Goal: Task Accomplishment & Management: Manage account settings

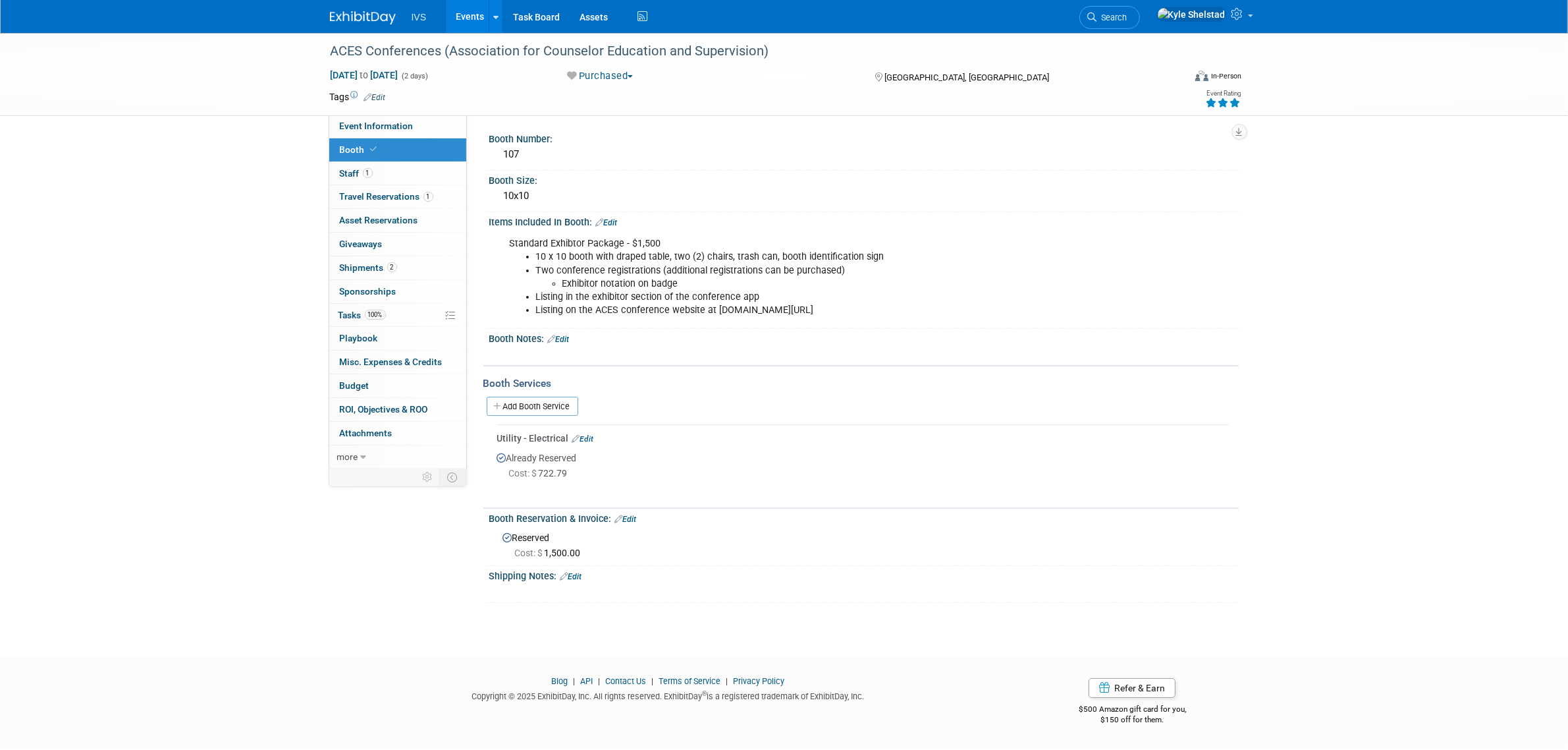
click at [476, 15] on link "Events" at bounding box center [470, 16] width 48 height 33
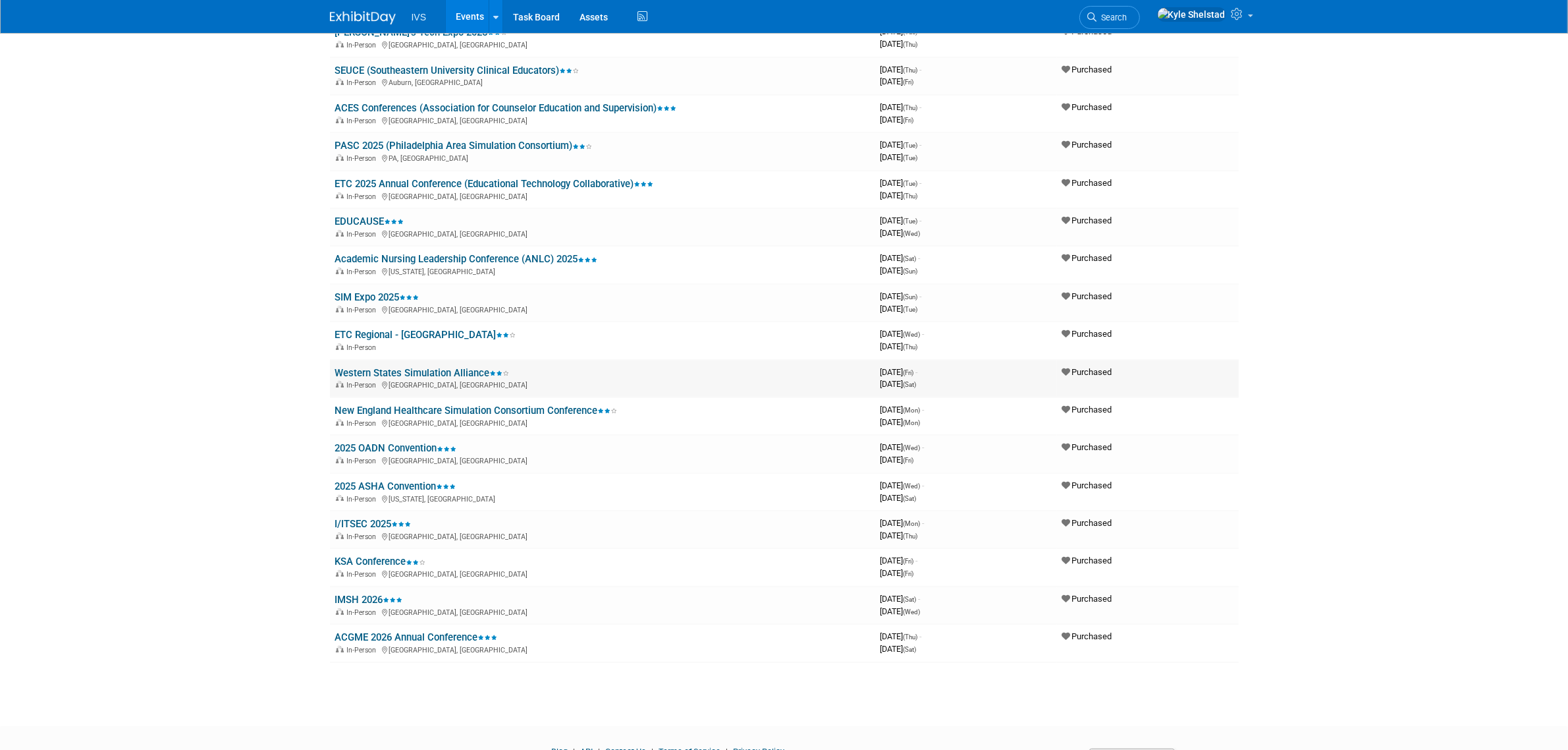
scroll to position [165, 0]
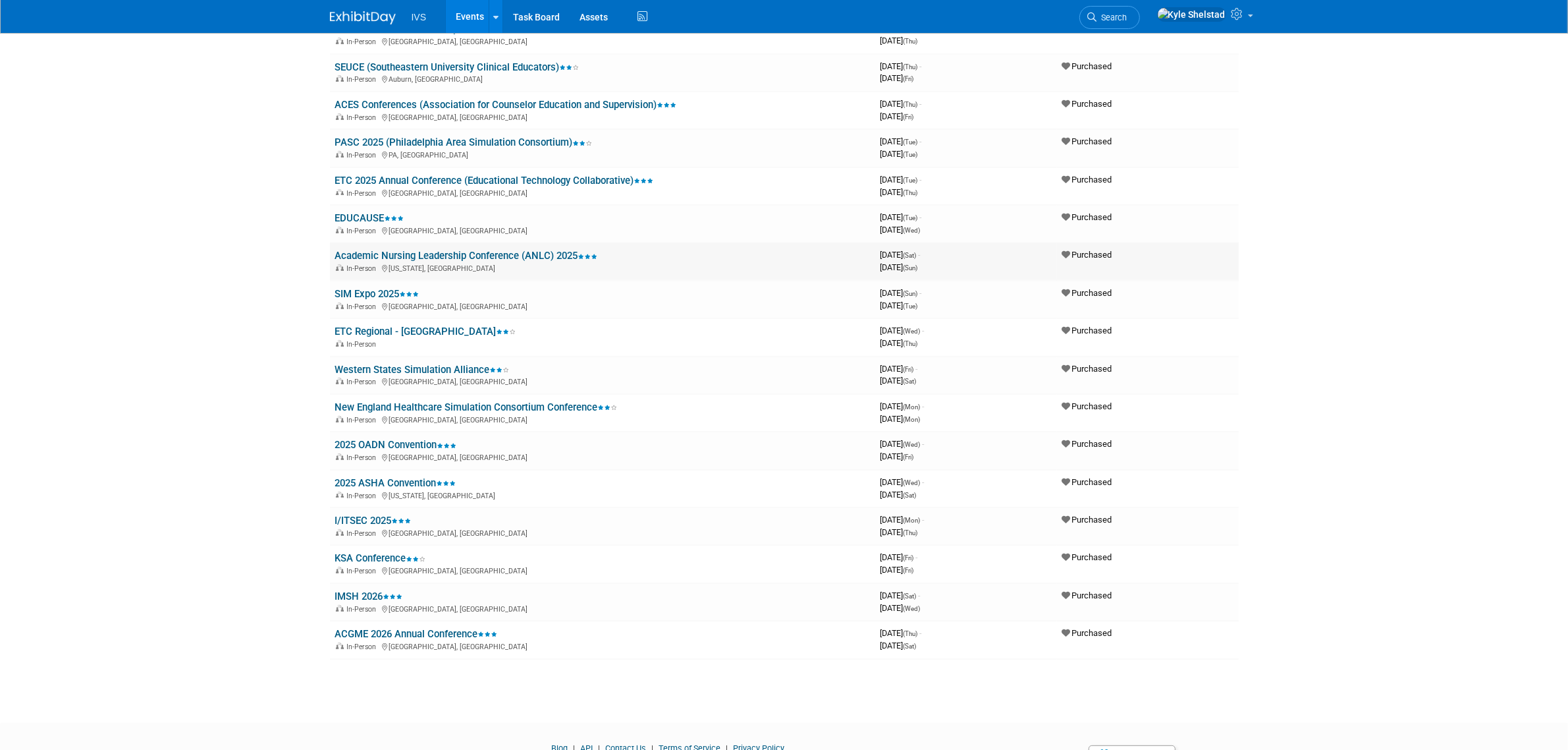
click at [393, 255] on link "Academic Nursing Leadership Conference (ANLC) 2025" at bounding box center [466, 256] width 262 height 11
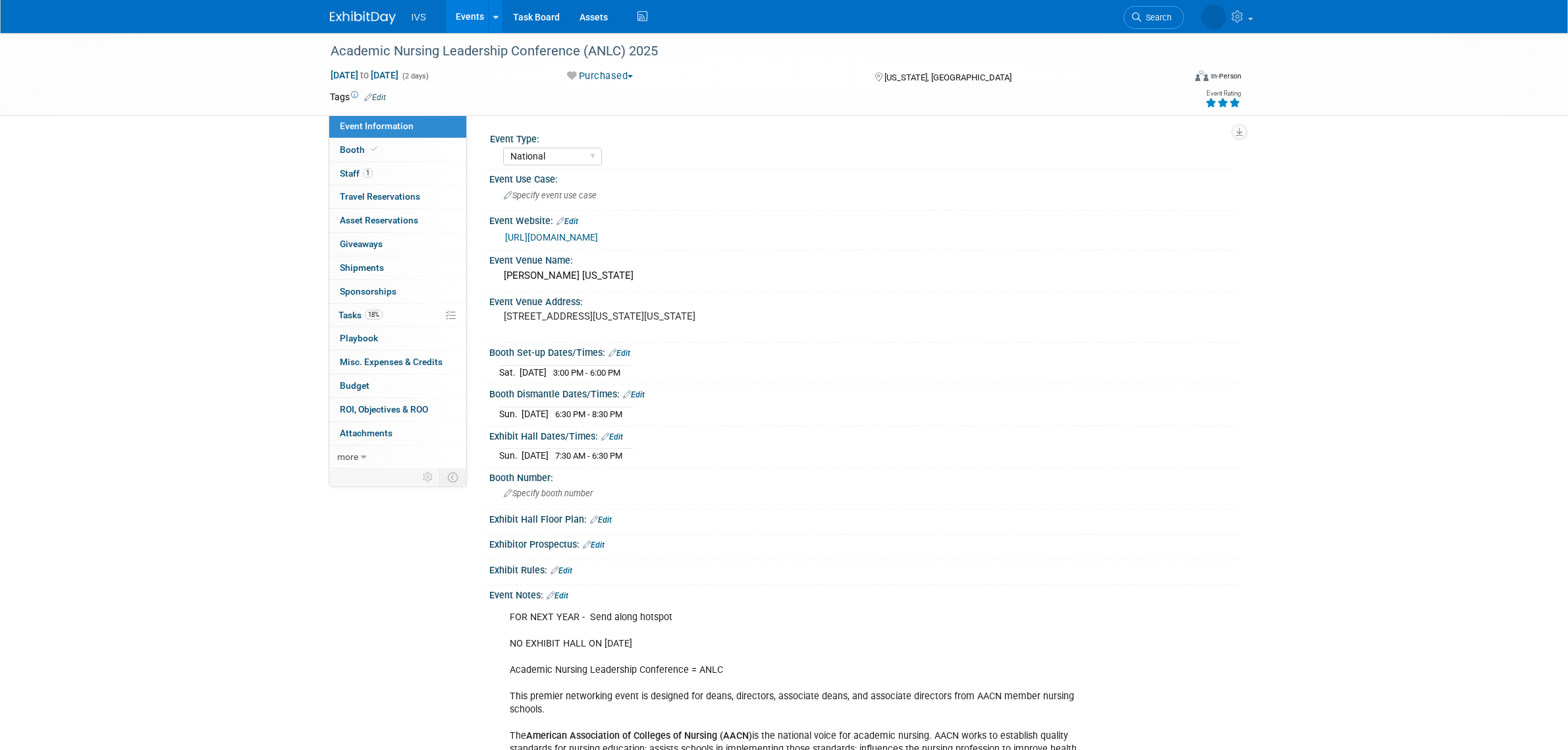
select select "National"
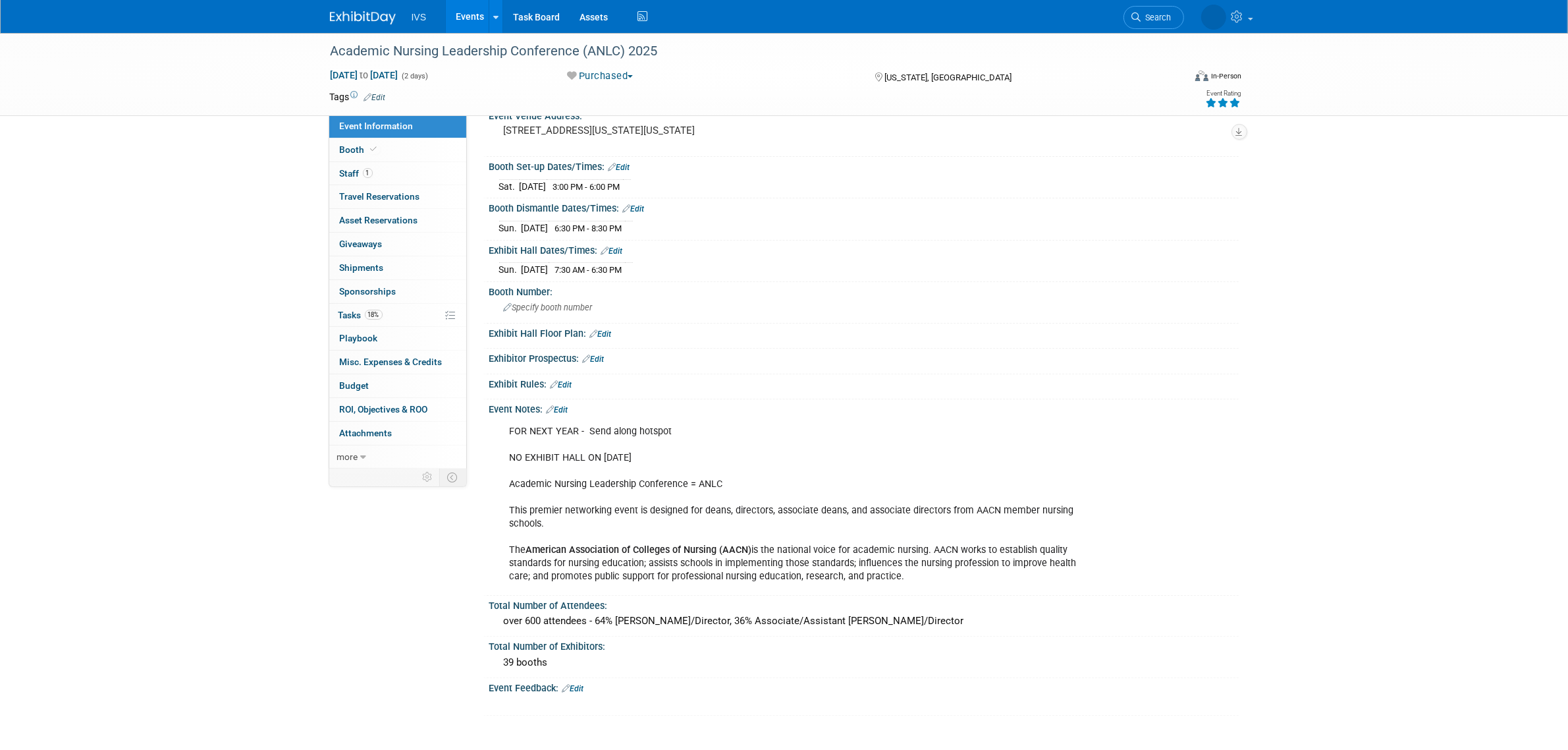
scroll to position [219, 0]
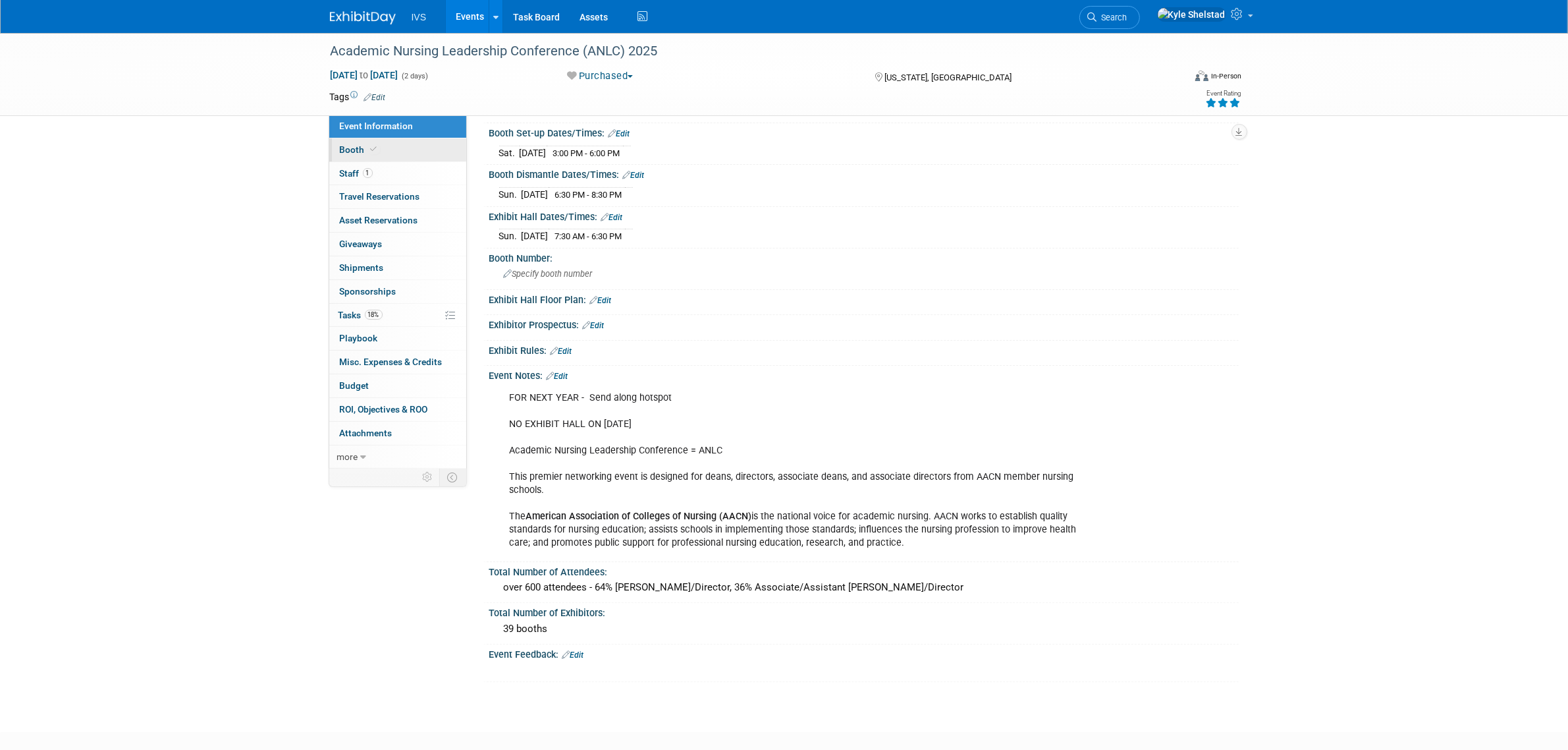
click at [395, 146] on link "Booth" at bounding box center [397, 149] width 137 height 23
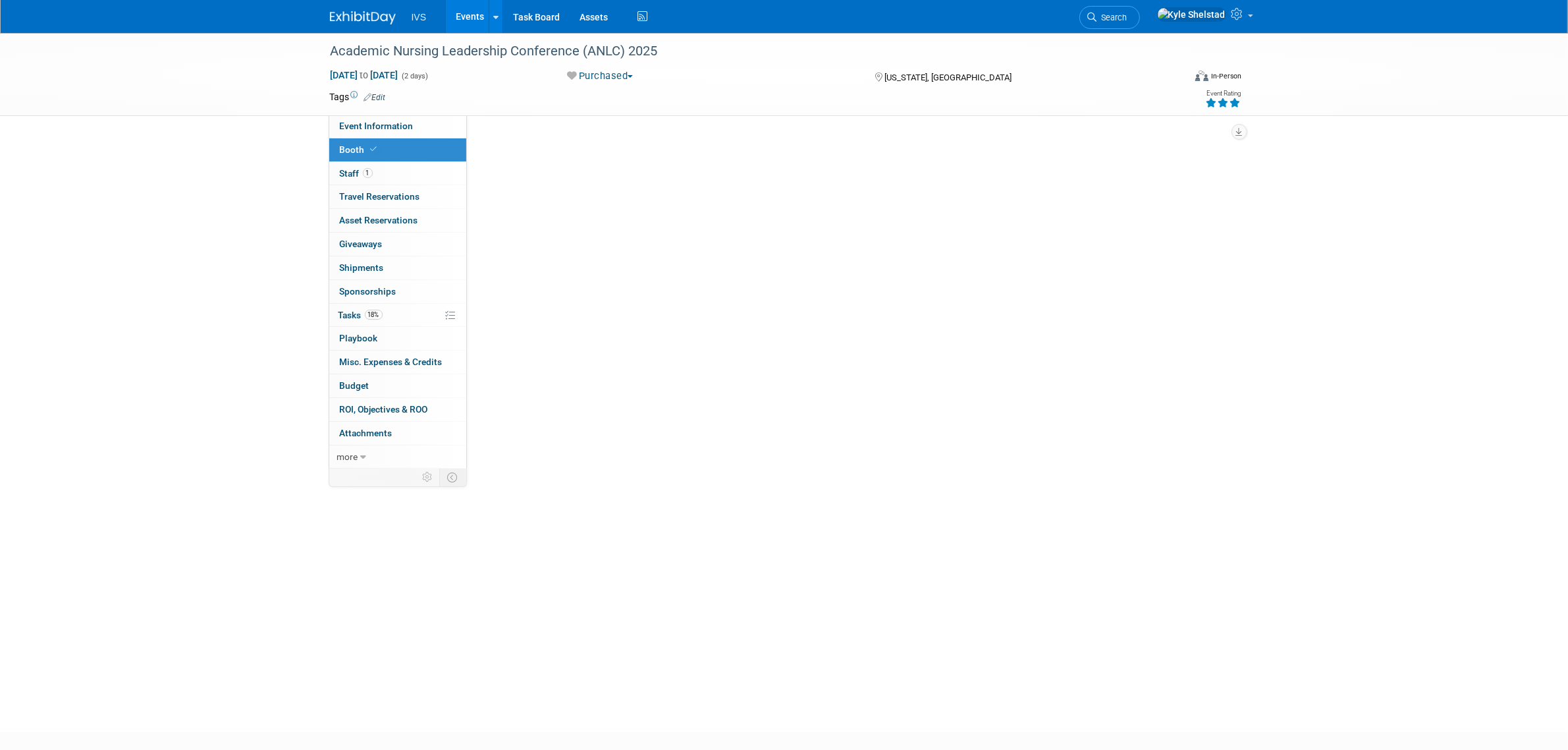
scroll to position [0, 0]
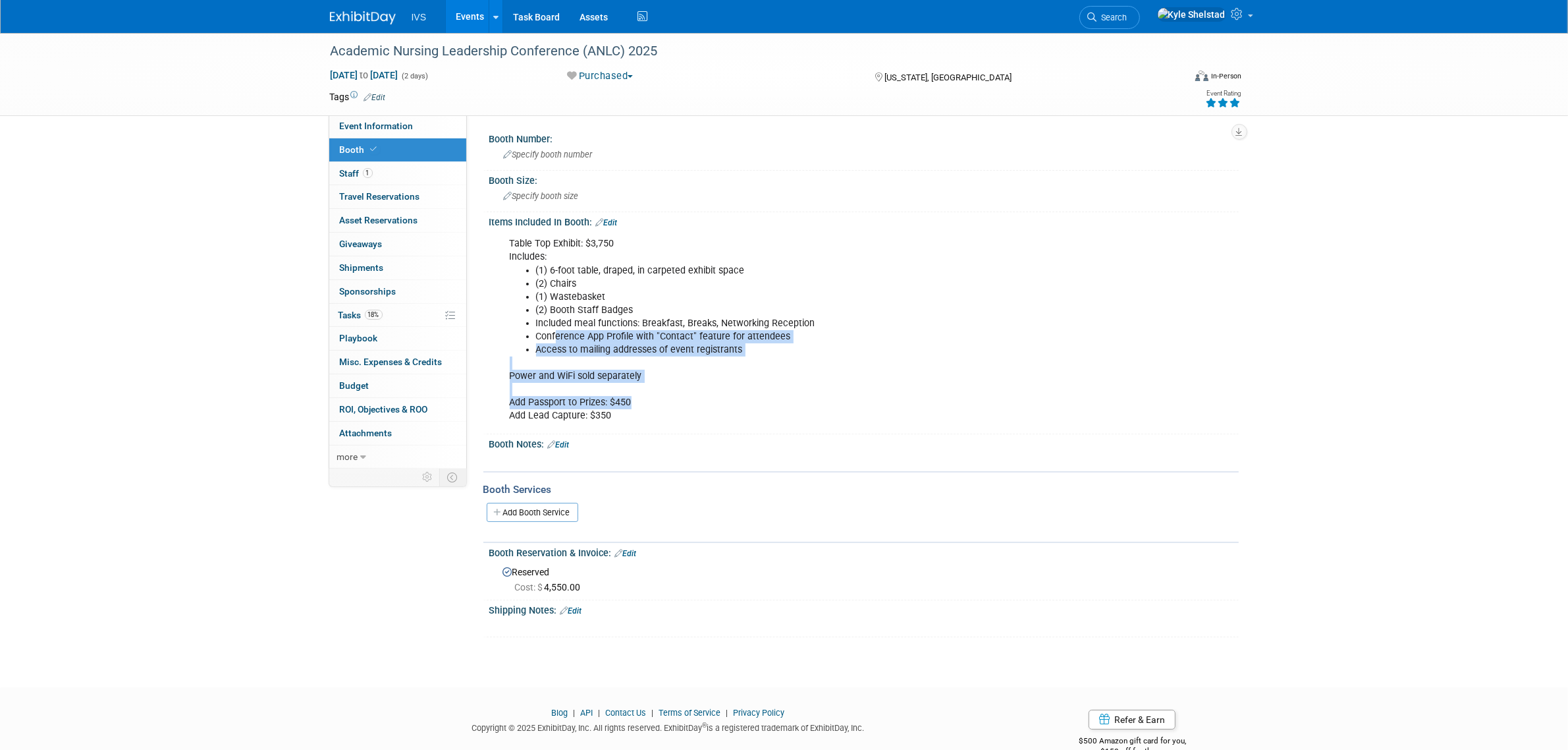
drag, startPoint x: 613, startPoint y: 370, endPoint x: 661, endPoint y: 398, distance: 55.6
click at [649, 398] on div "Table Top Exhibit: $3,750 Includes: (1) 6-foot table, draped, in carpeted exhib…" at bounding box center [797, 330] width 594 height 198
click at [662, 398] on div "Table Top Exhibit: $3,750 Includes: (1) 6-foot table, draped, in carpeted exhib…" at bounding box center [797, 330] width 594 height 198
click at [627, 380] on div "Table Top Exhibit: $3,750 Includes: (1) 6-foot table, draped, in carpeted exhib…" at bounding box center [797, 330] width 594 height 198
drag, startPoint x: 569, startPoint y: 350, endPoint x: 748, endPoint y: 400, distance: 185.9
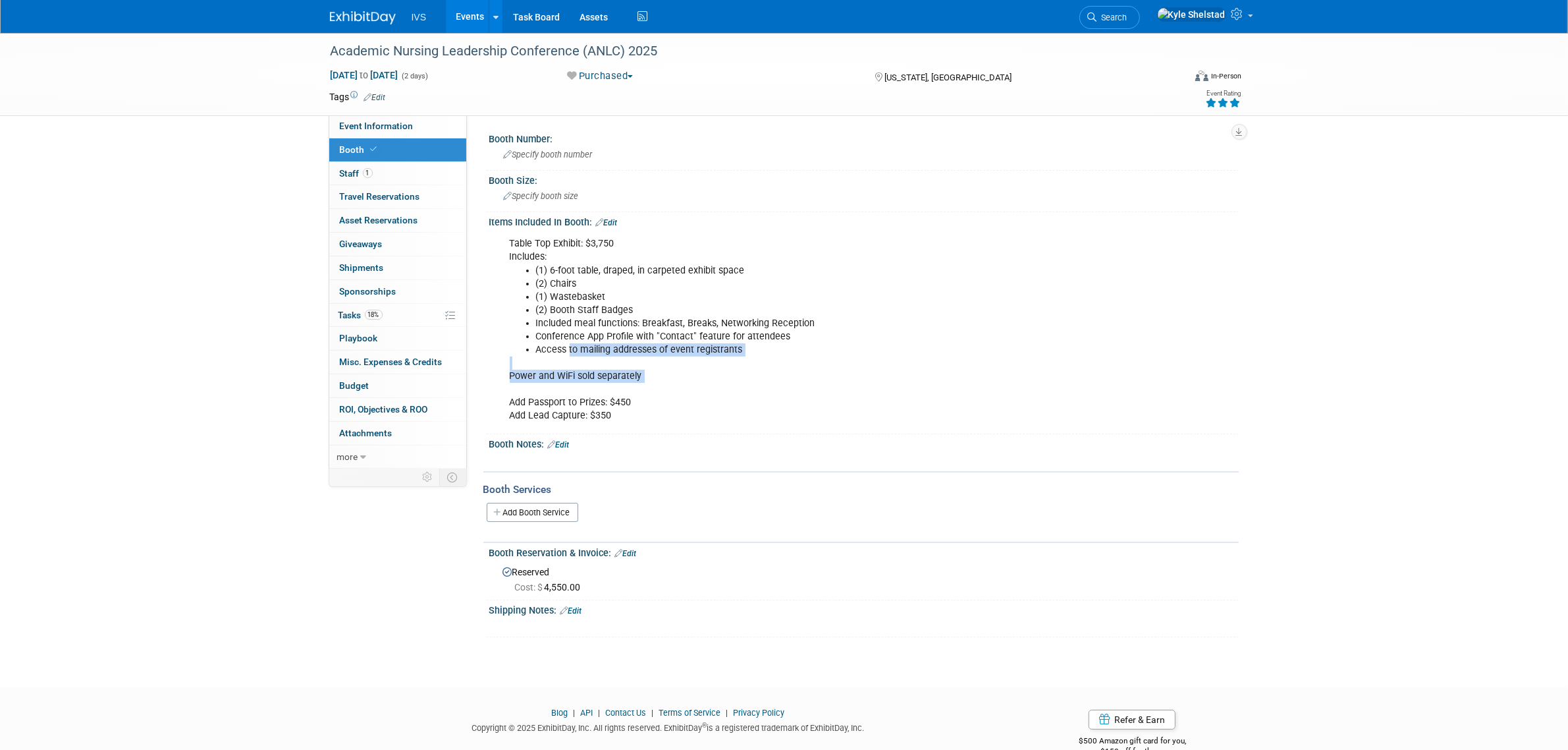
click at [746, 400] on div "Table Top Exhibit: $3,750 Includes: (1) 6-foot table, draped, in carpeted exhib…" at bounding box center [797, 330] width 594 height 198
click at [748, 400] on div "Table Top Exhibit: $3,750 Includes: (1) 6-foot table, draped, in carpeted exhib…" at bounding box center [797, 330] width 594 height 198
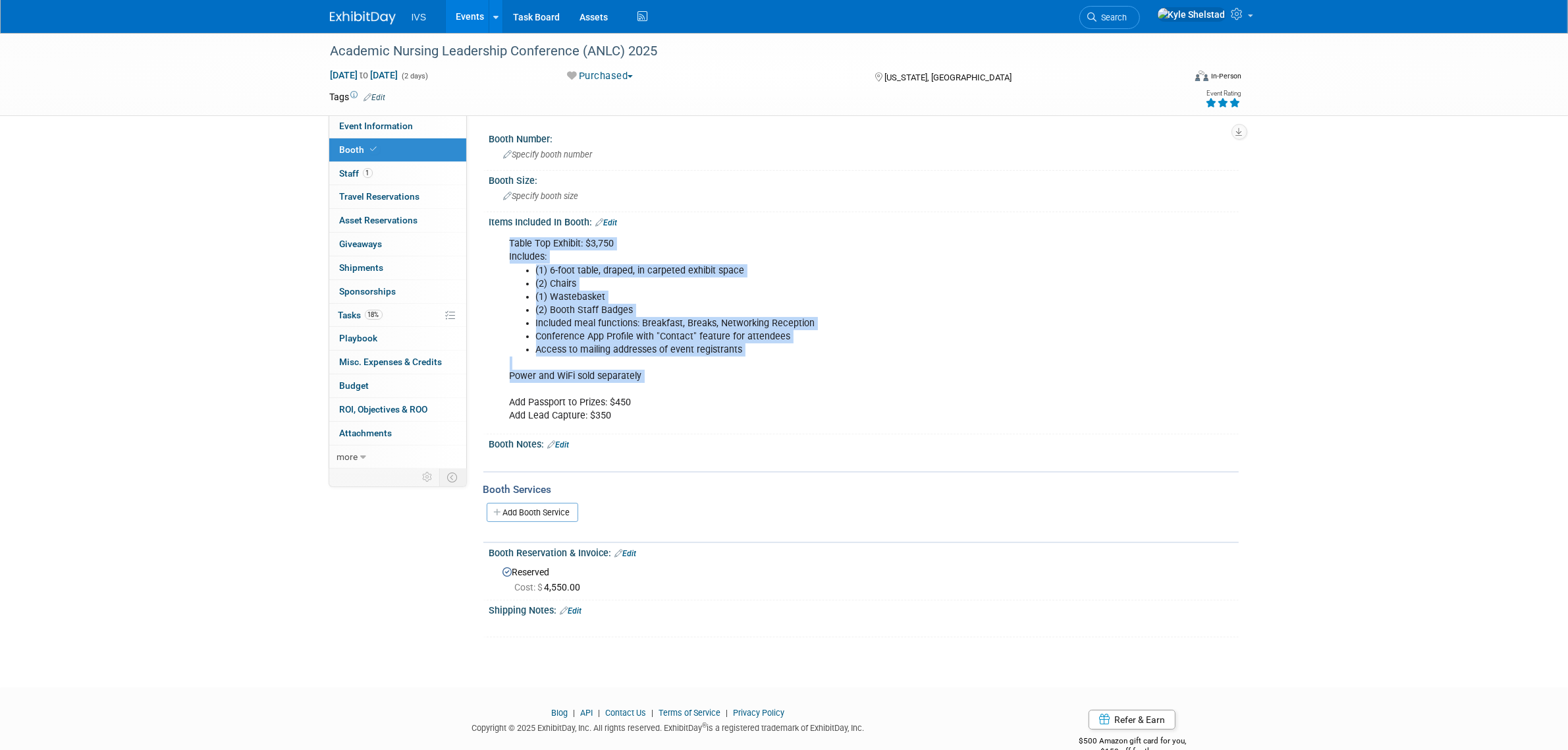
drag, startPoint x: 581, startPoint y: 406, endPoint x: 728, endPoint y: 430, distance: 148.9
click at [726, 430] on div "Items Included In Booth: Edit Table Top Exhibit: $3,750 Includes: (1) 6-foot ta…" at bounding box center [861, 324] width 755 height 223
click at [731, 427] on div "Table Top Exhibit: $3,750 Includes: (1) 6-foot table, draped, in carpeted exhib…" at bounding box center [863, 329] width 750 height 203
drag, startPoint x: 557, startPoint y: 267, endPoint x: 818, endPoint y: 334, distance: 269.5
click at [818, 334] on ul "(1) 6-foot table, draped, in carpeted exhibit space (2) Chairs (1) Wastebasket …" at bounding box center [797, 310] width 576 height 93
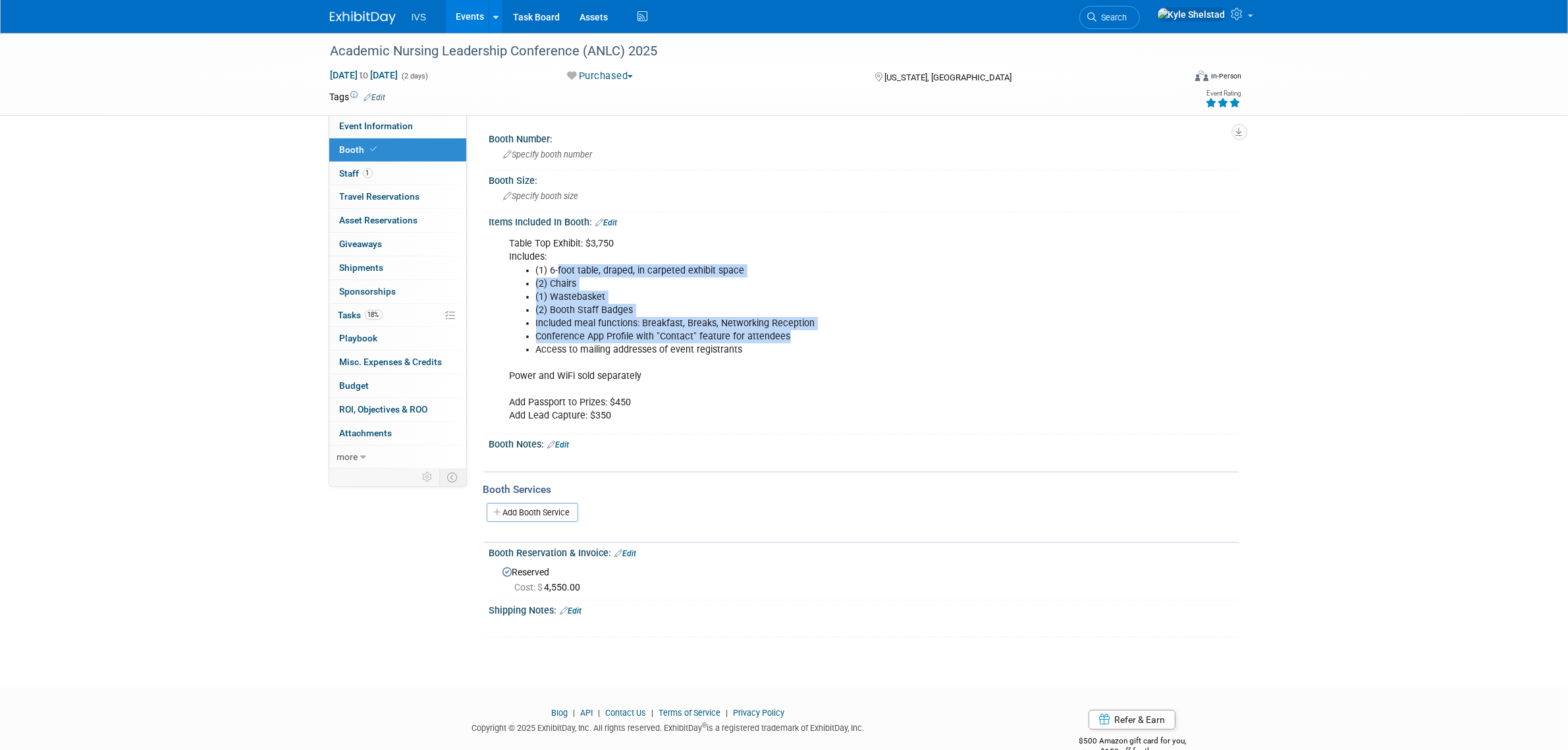
click at [818, 334] on li "Conference App Profile with "Contact" feature for attendees" at bounding box center [811, 337] width 549 height 13
drag, startPoint x: 716, startPoint y: 334, endPoint x: 597, endPoint y: 341, distance: 119.2
click at [601, 340] on ul "(1) 6-foot table, draped, in carpeted exhibit space (2) Chairs (1) Wastebasket …" at bounding box center [797, 310] width 576 height 93
drag, startPoint x: 554, startPoint y: 318, endPoint x: 759, endPoint y: 340, distance: 206.2
click at [759, 340] on ul "(1) 6-foot table, draped, in carpeted exhibit space (2) Chairs (1) Wastebasket …" at bounding box center [797, 310] width 576 height 93
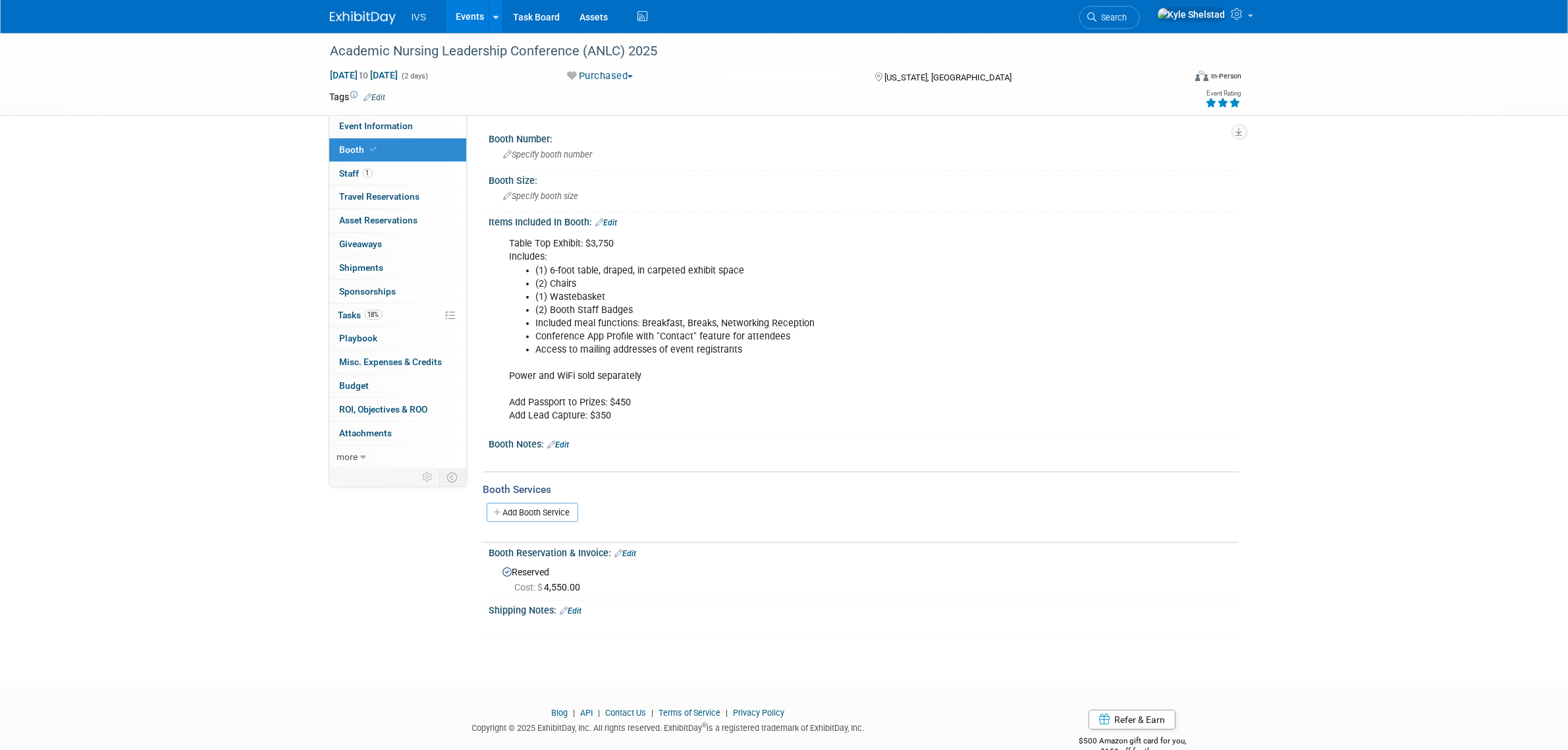
click at [761, 340] on li "Conference App Profile with "Contact" feature for attendees" at bounding box center [811, 337] width 549 height 13
drag, startPoint x: 731, startPoint y: 348, endPoint x: 538, endPoint y: 348, distance: 193.0
click at [538, 348] on li "Access to mailing addresses of event registrants" at bounding box center [811, 350] width 549 height 13
click at [542, 347] on li "Access to mailing addresses of event registrants" at bounding box center [811, 350] width 549 height 13
click at [570, 441] on link "Edit" at bounding box center [558, 445] width 22 height 10
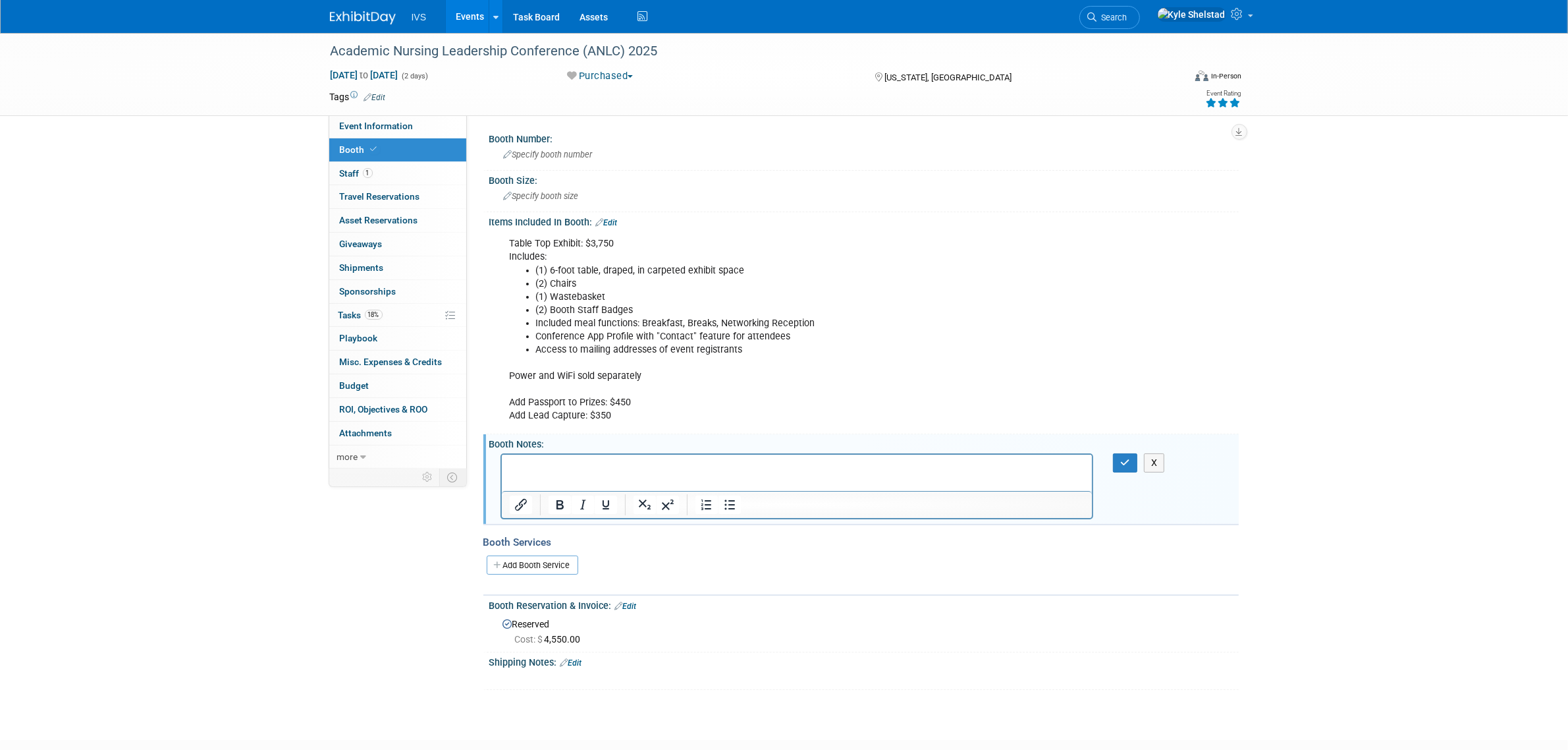
click at [552, 472] on html at bounding box center [795, 463] width 591 height 18
paste body "Rich Text Area. Press ALT-0 for help."
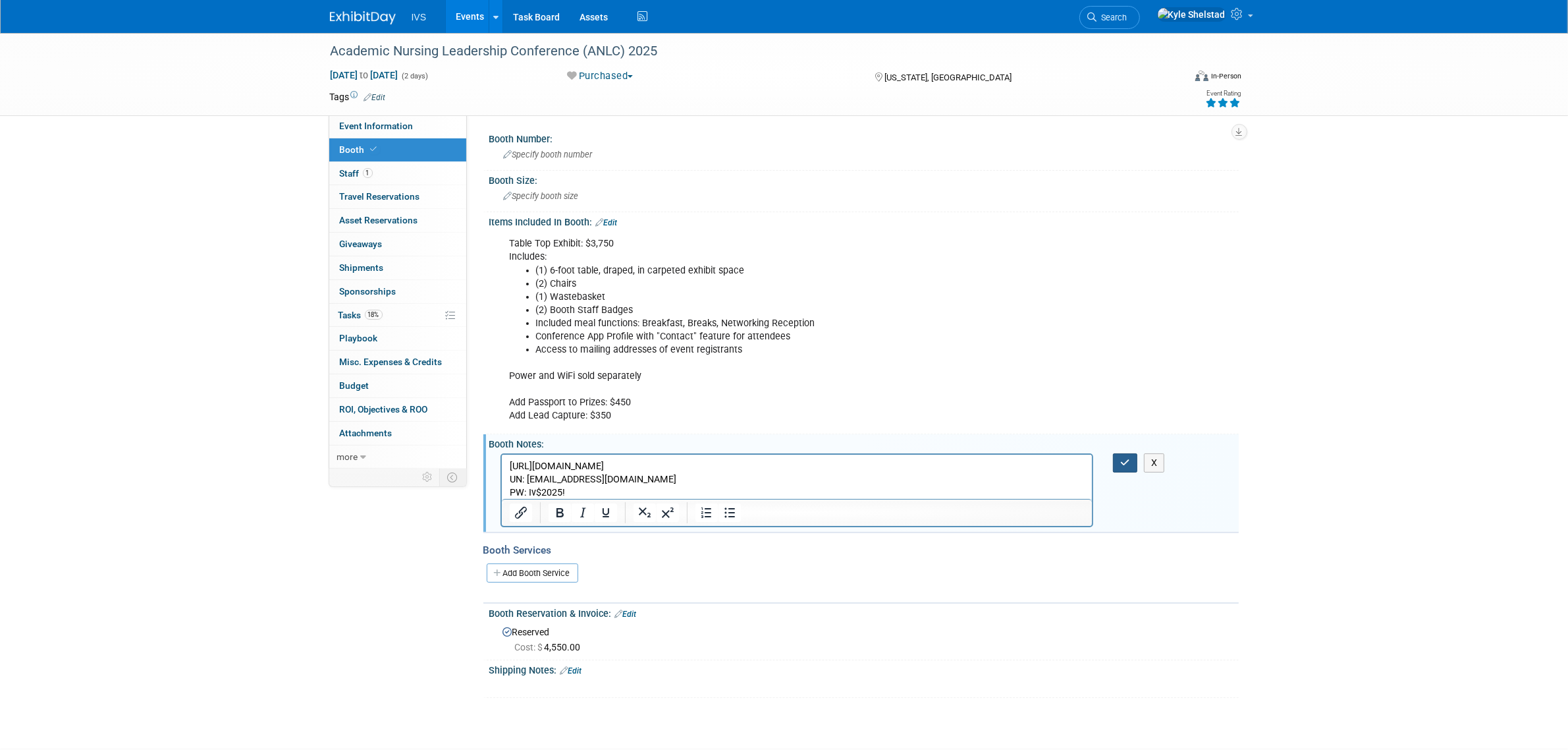
click at [1126, 466] on button "button" at bounding box center [1125, 463] width 24 height 19
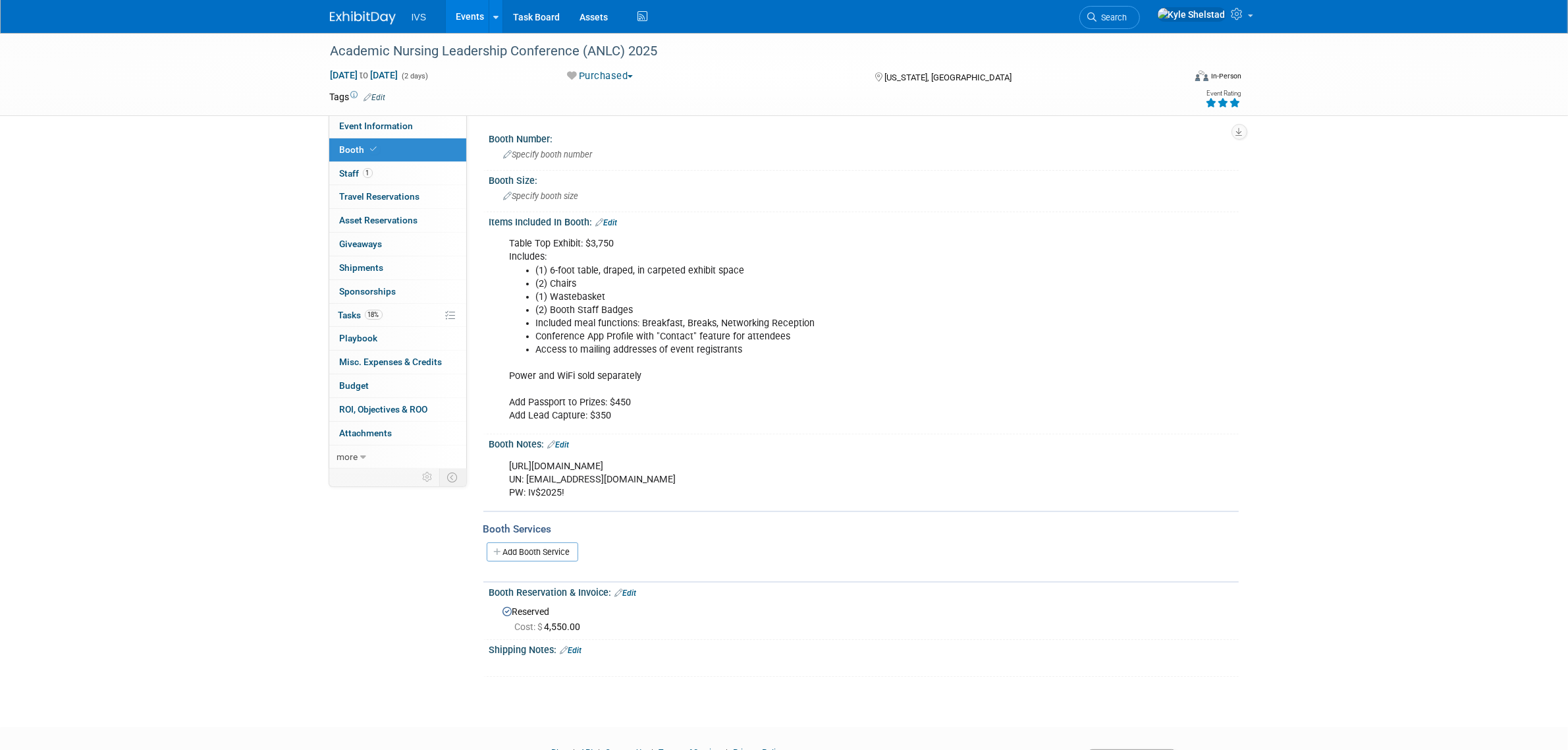
click at [466, 18] on link "Events" at bounding box center [470, 16] width 48 height 33
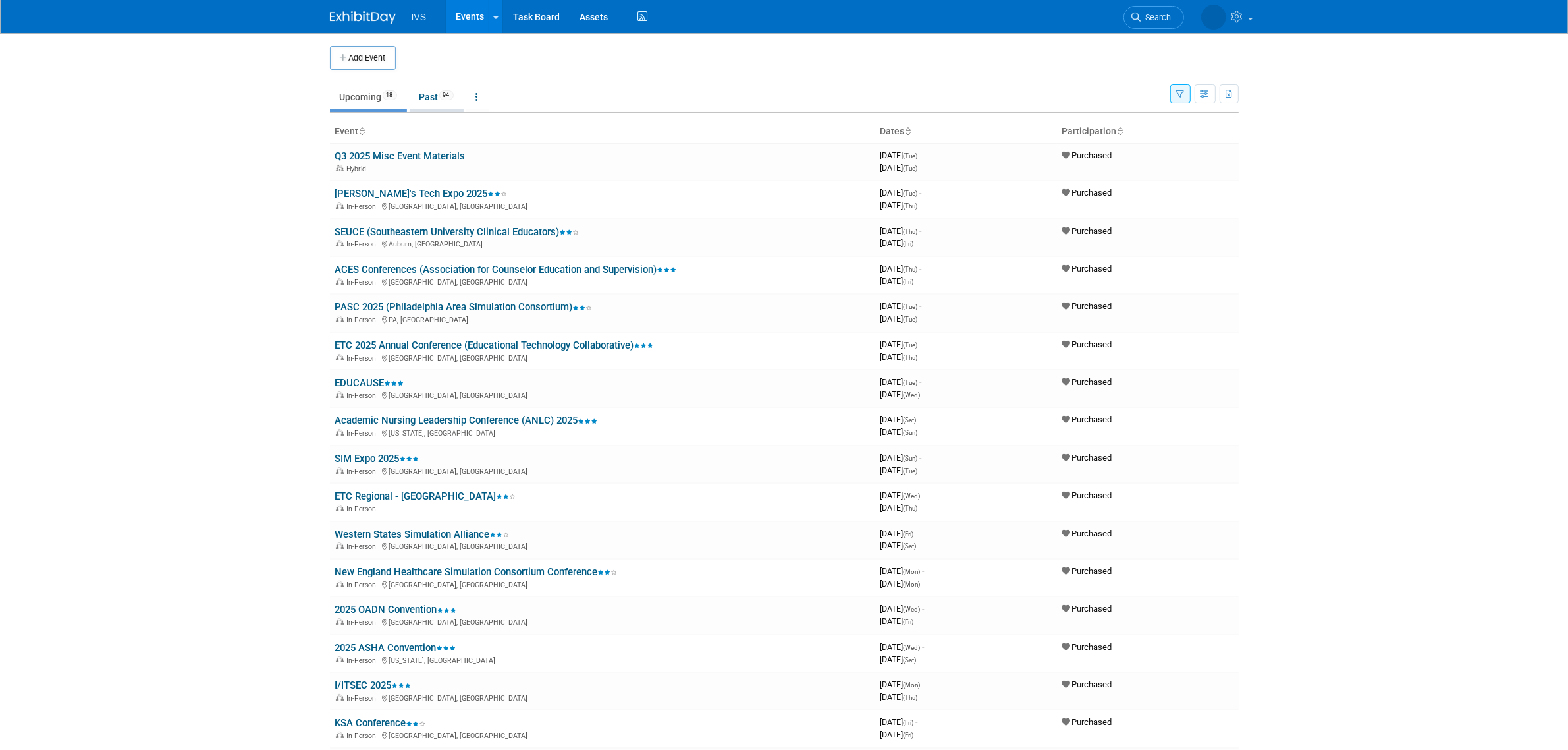
click at [446, 100] on span "94" at bounding box center [446, 95] width 14 height 10
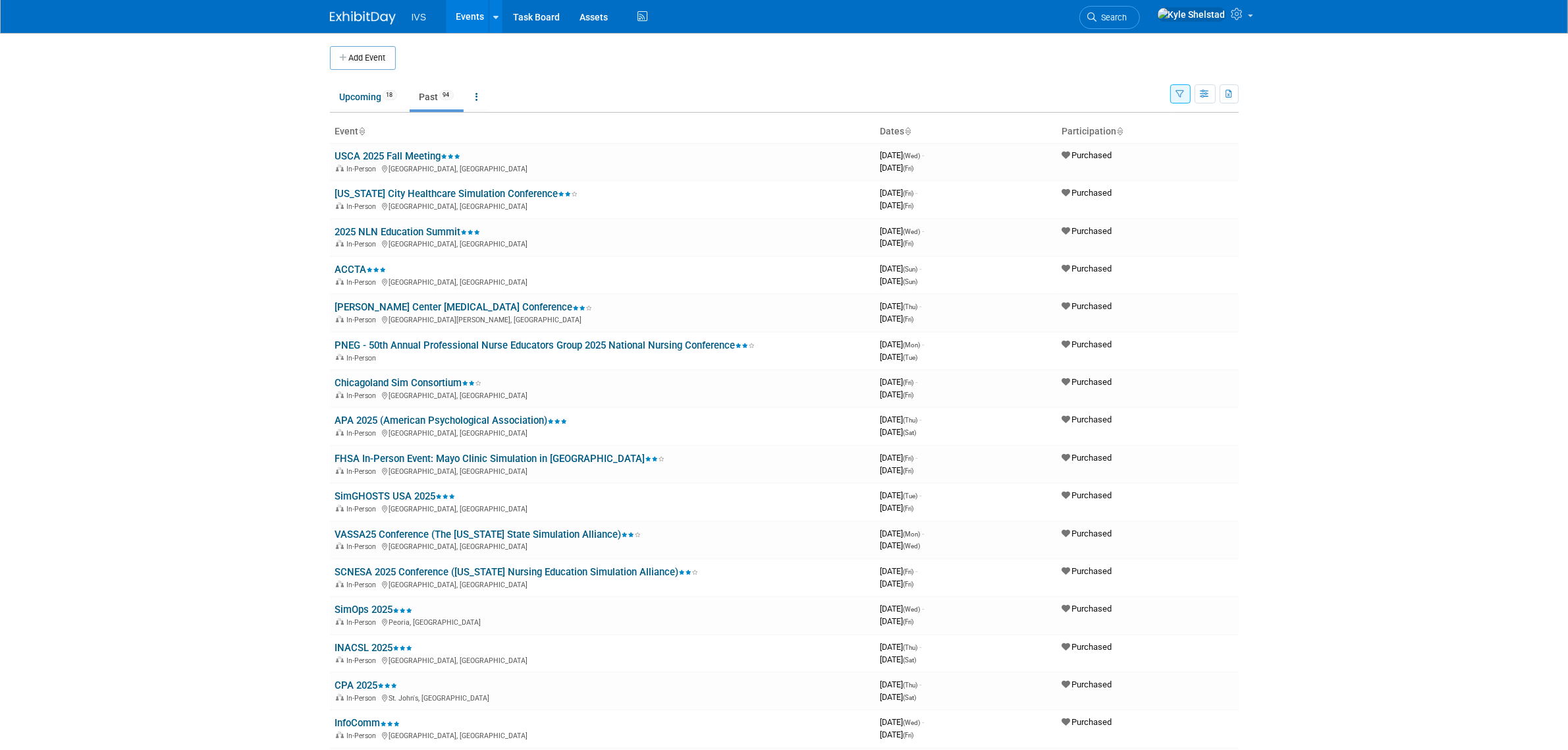
scroll to position [1125, 0]
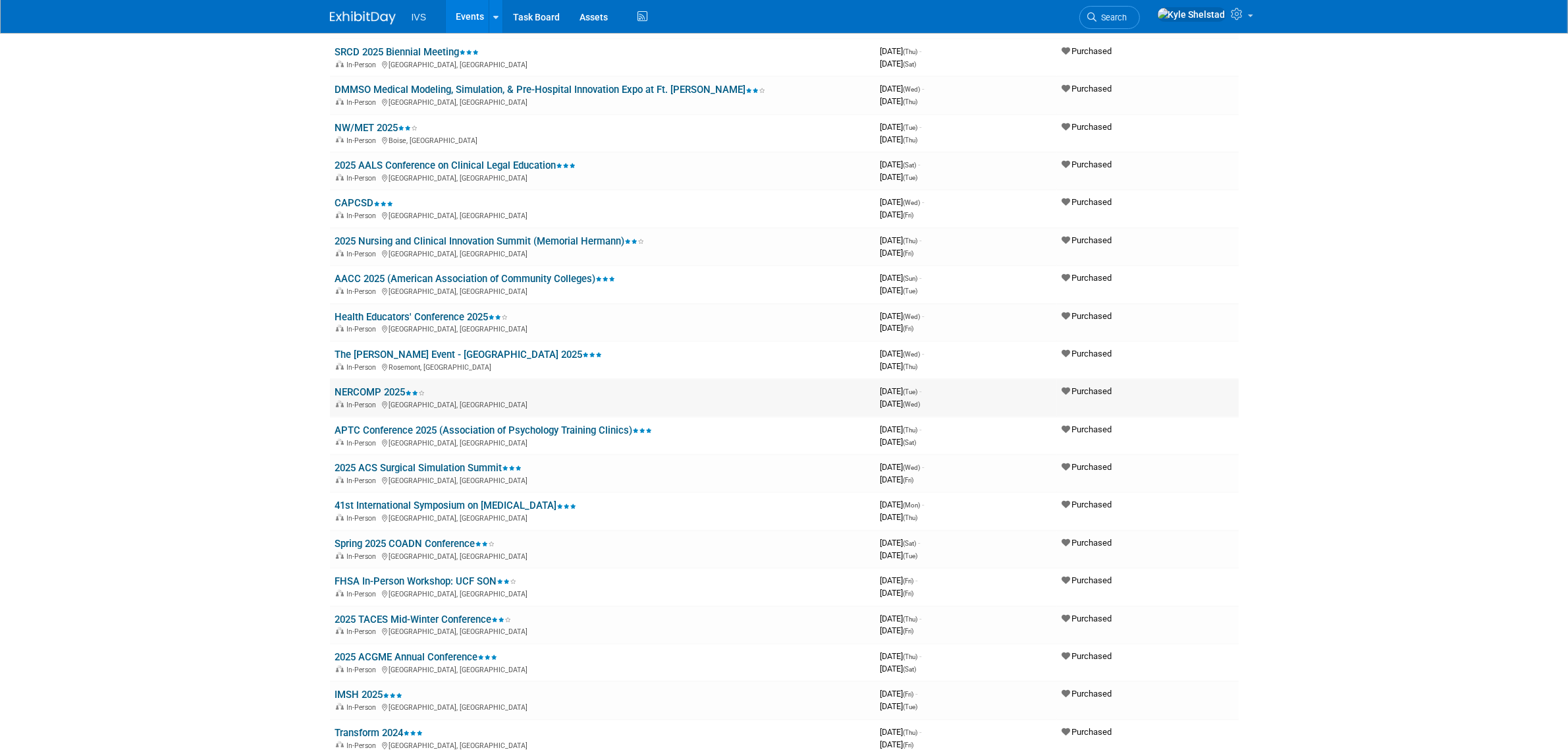
click at [370, 386] on link "NERCOMP 2025" at bounding box center [380, 392] width 90 height 11
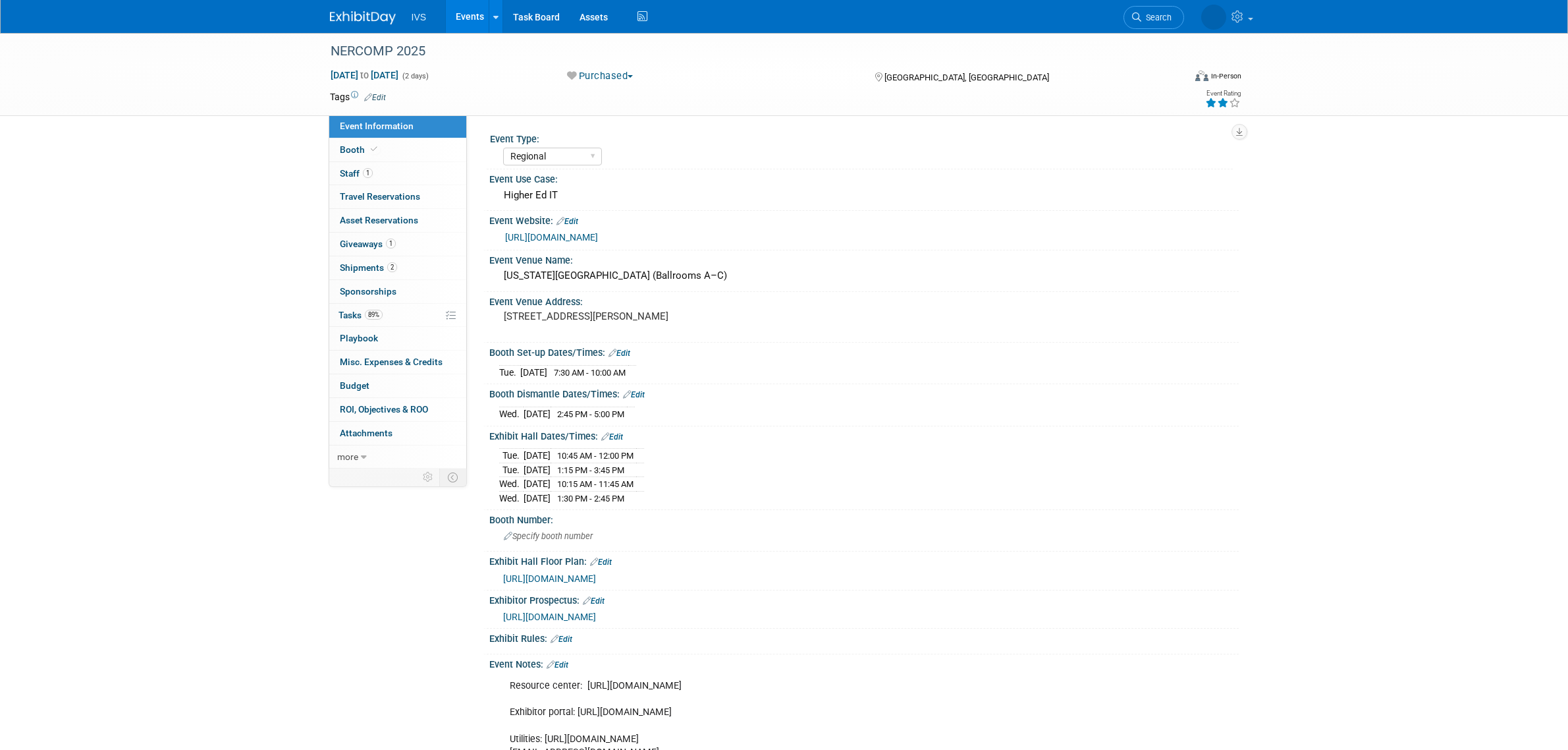
select select "Regional"
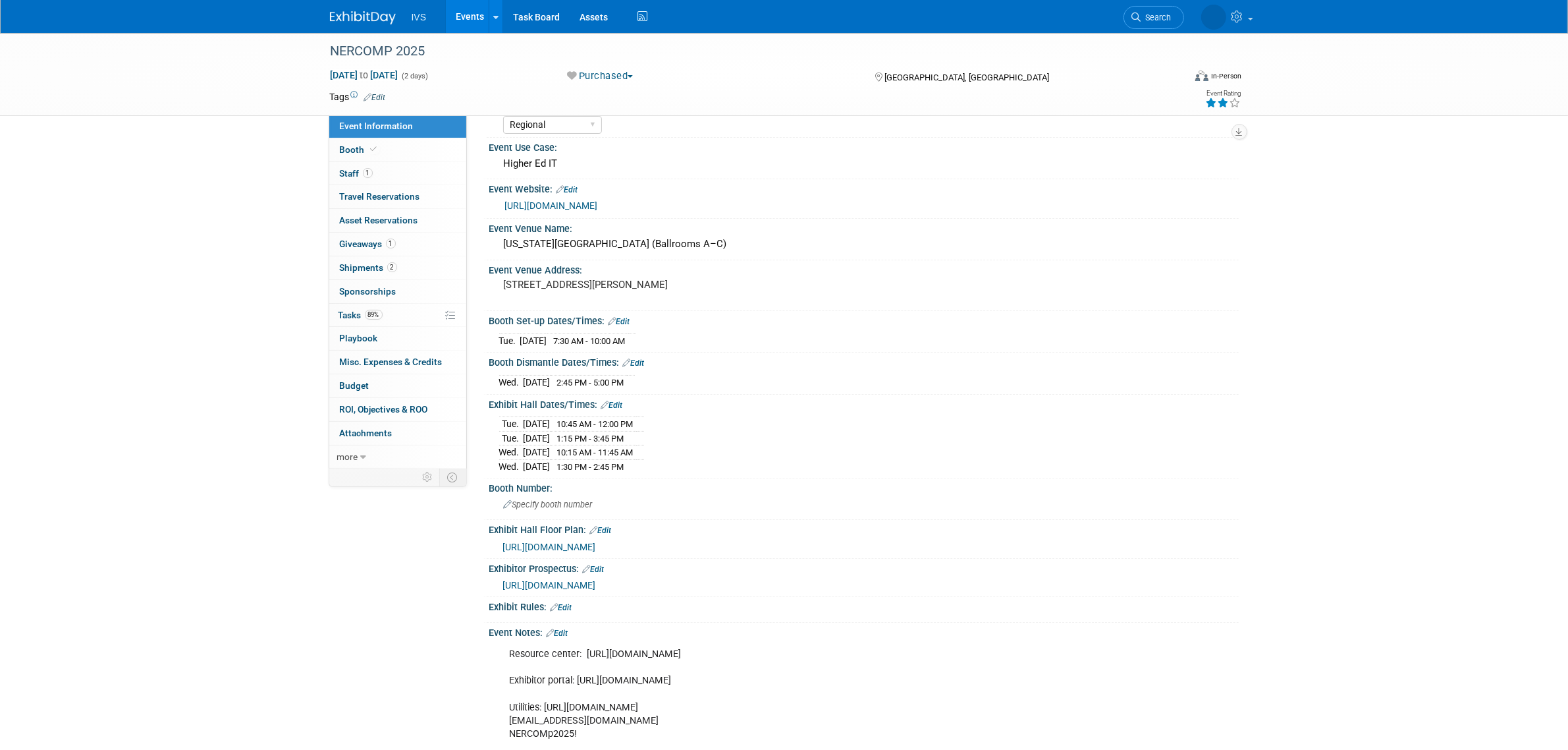
scroll to position [165, 0]
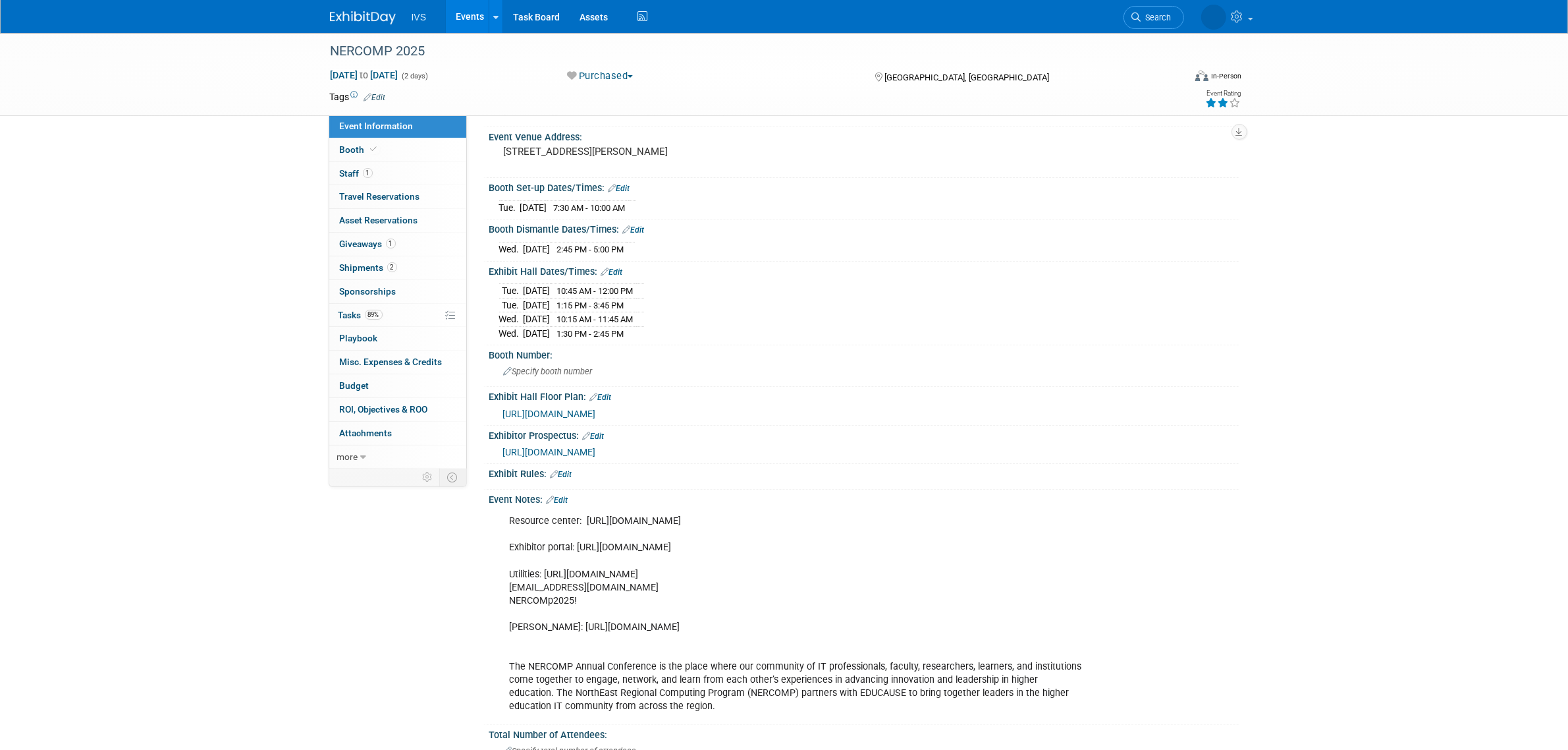
drag, startPoint x: 797, startPoint y: 545, endPoint x: 577, endPoint y: 552, distance: 220.1
click at [577, 552] on div "Resource center: https://events.educause.edu/nercomp-annual-conference/2025/cor…" at bounding box center [797, 613] width 594 height 212
copy div "https://nercomp25.smallworldlabs.com/dashboard"
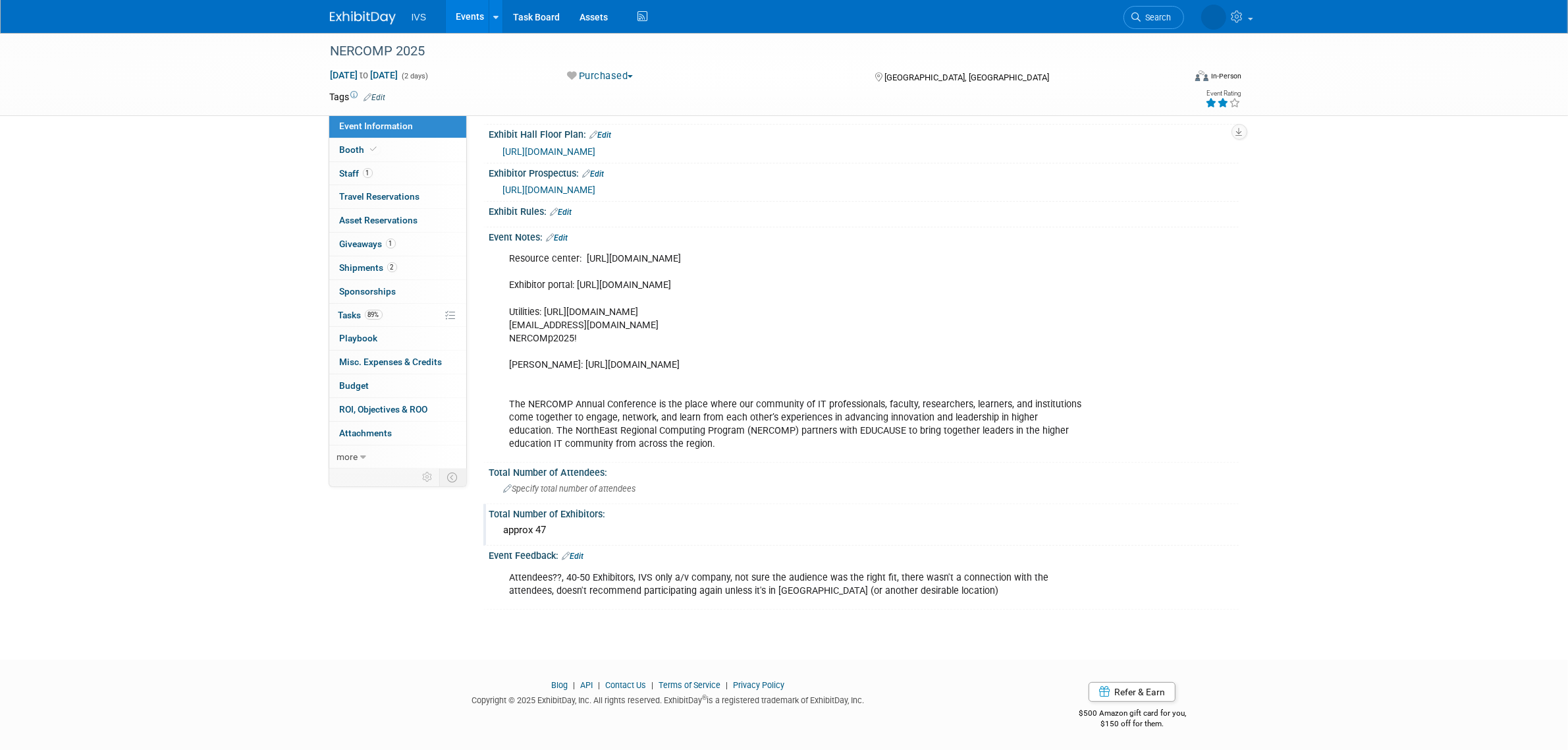
drag, startPoint x: 516, startPoint y: 526, endPoint x: 557, endPoint y: 526, distance: 41.0
click at [557, 526] on div "approx 47" at bounding box center [863, 530] width 729 height 20
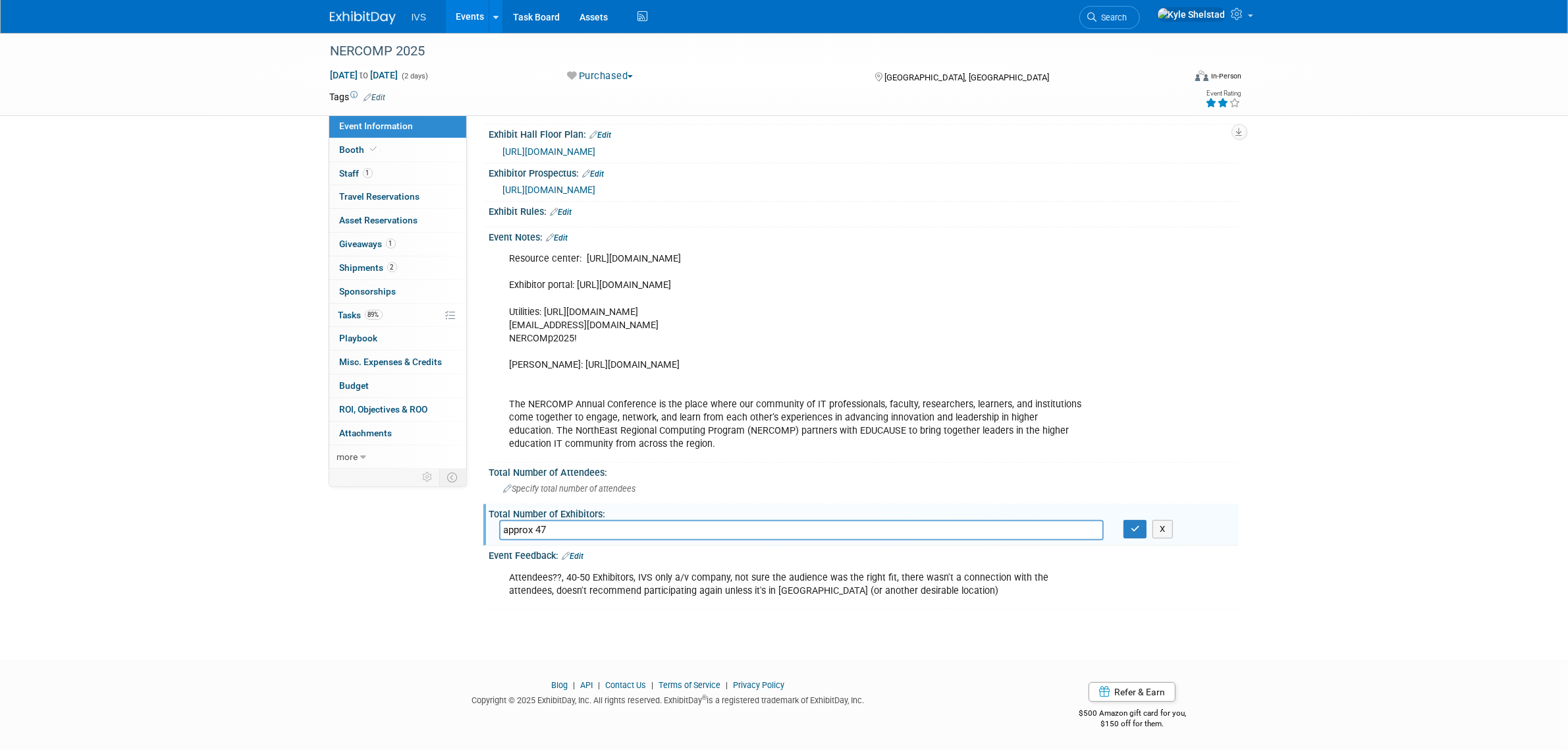
click at [557, 526] on input "approx 47" at bounding box center [801, 530] width 605 height 20
click at [1130, 525] on button "button" at bounding box center [1135, 529] width 24 height 18
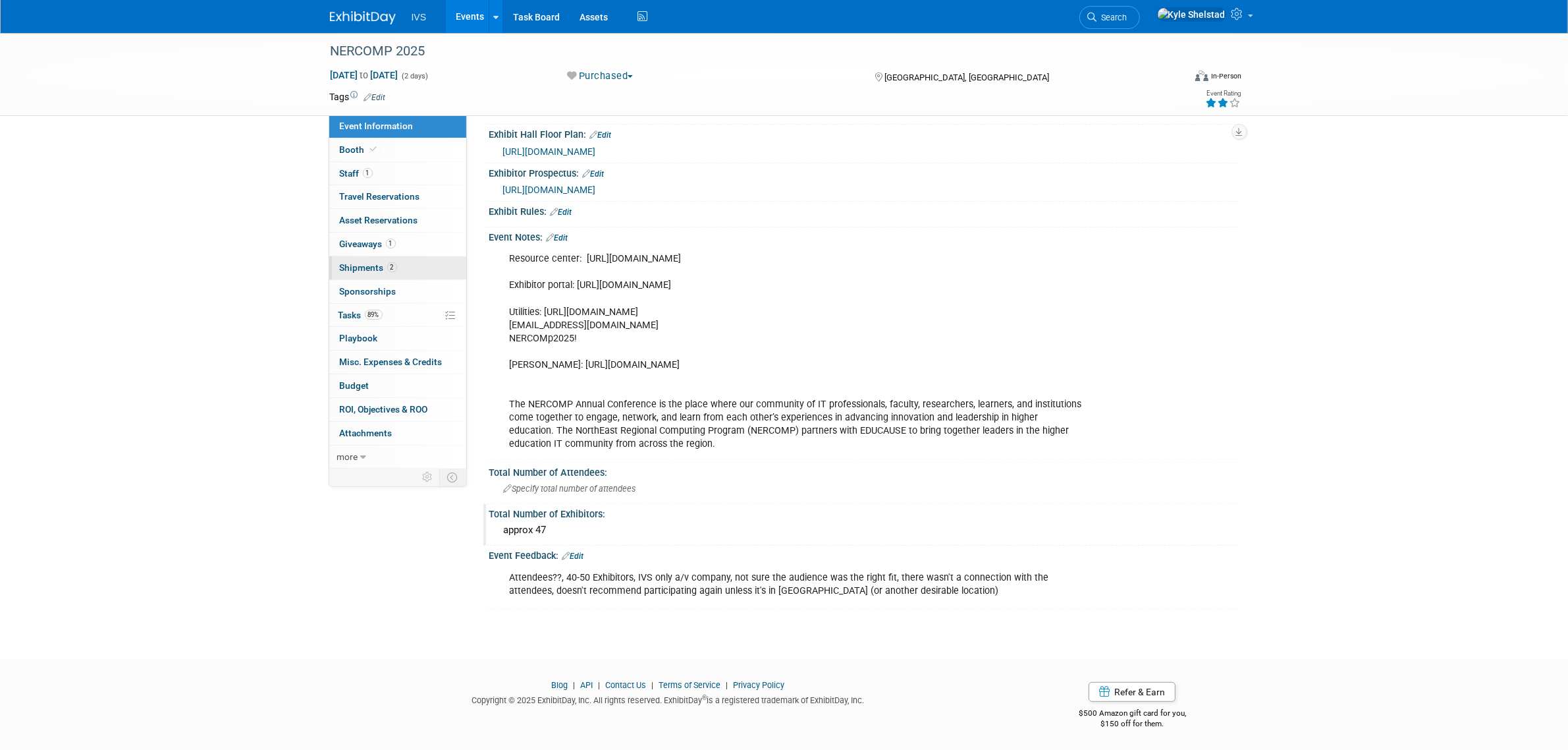
click at [439, 274] on link "2 Shipments 2" at bounding box center [397, 268] width 137 height 23
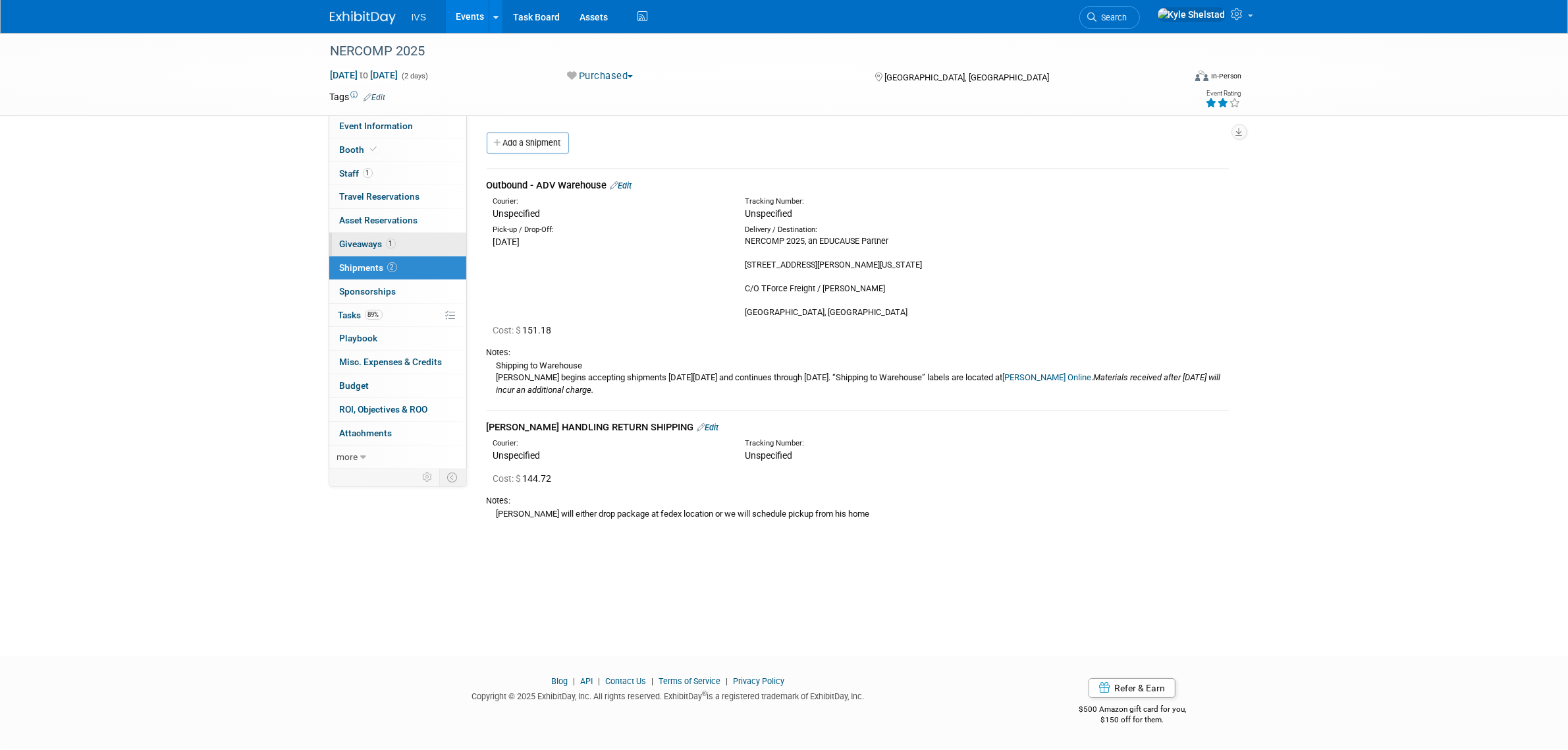
click at [432, 244] on link "1 Giveaways 1" at bounding box center [397, 244] width 137 height 23
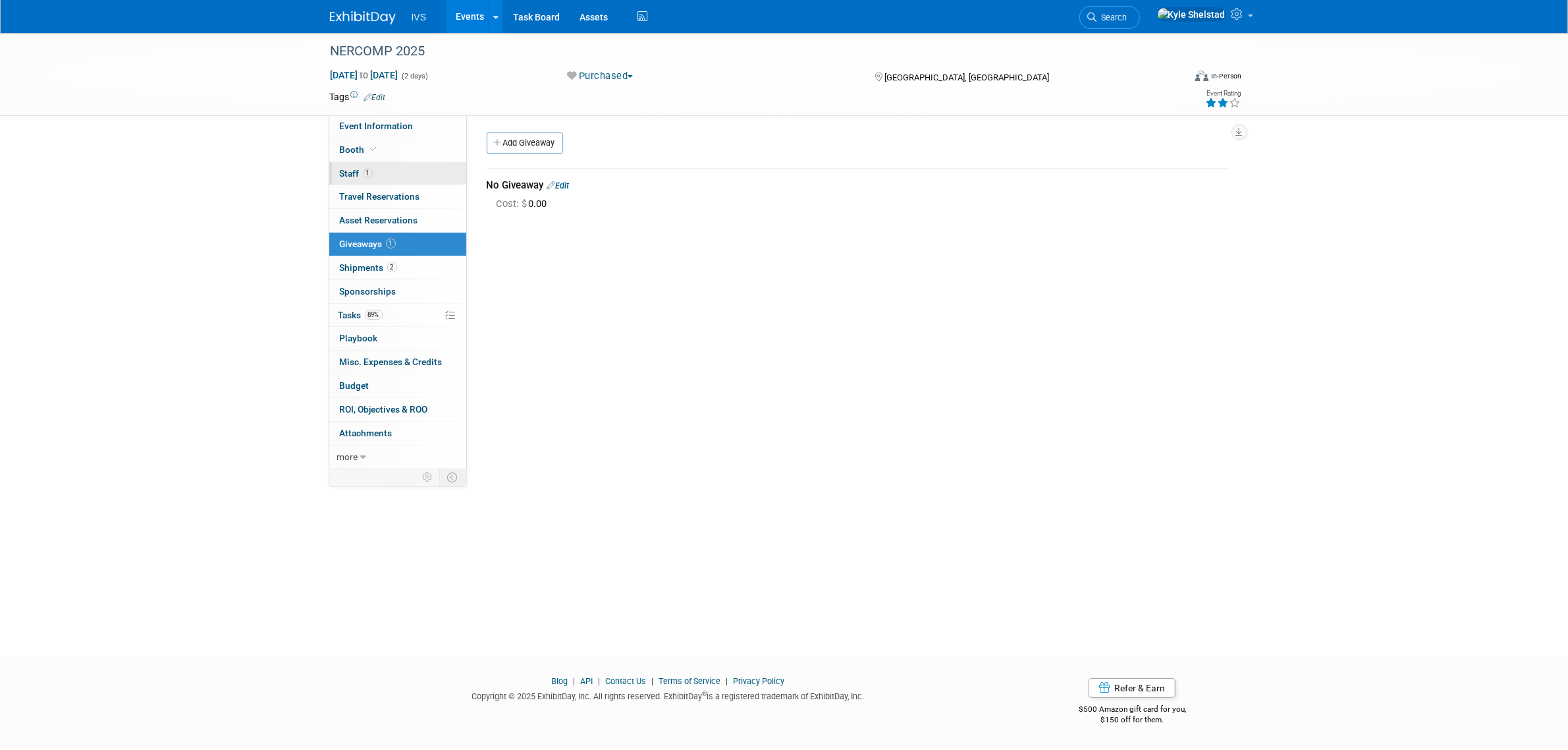
click at [442, 168] on link "1 Staff 1" at bounding box center [397, 173] width 137 height 23
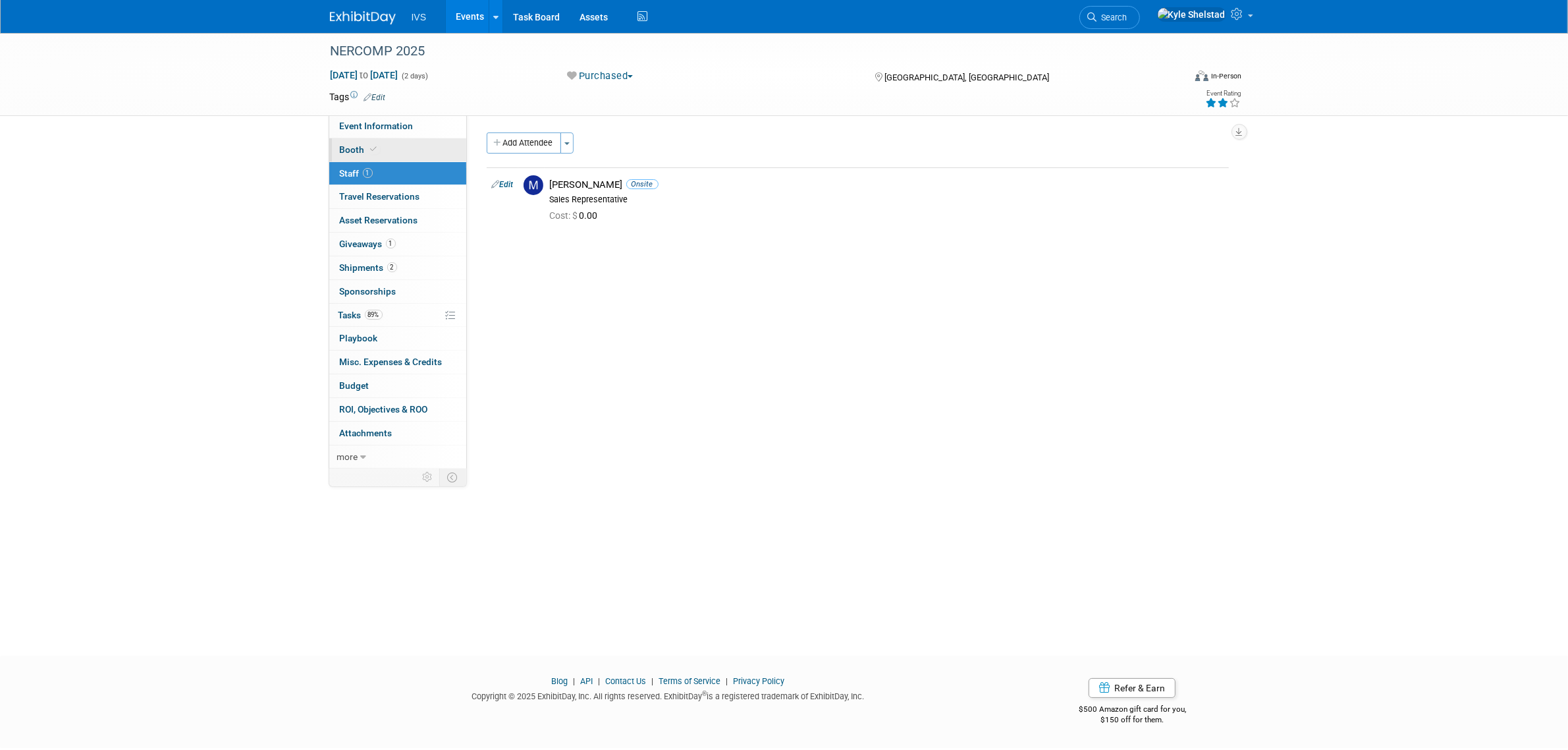
click at [415, 147] on link "Booth" at bounding box center [397, 149] width 137 height 23
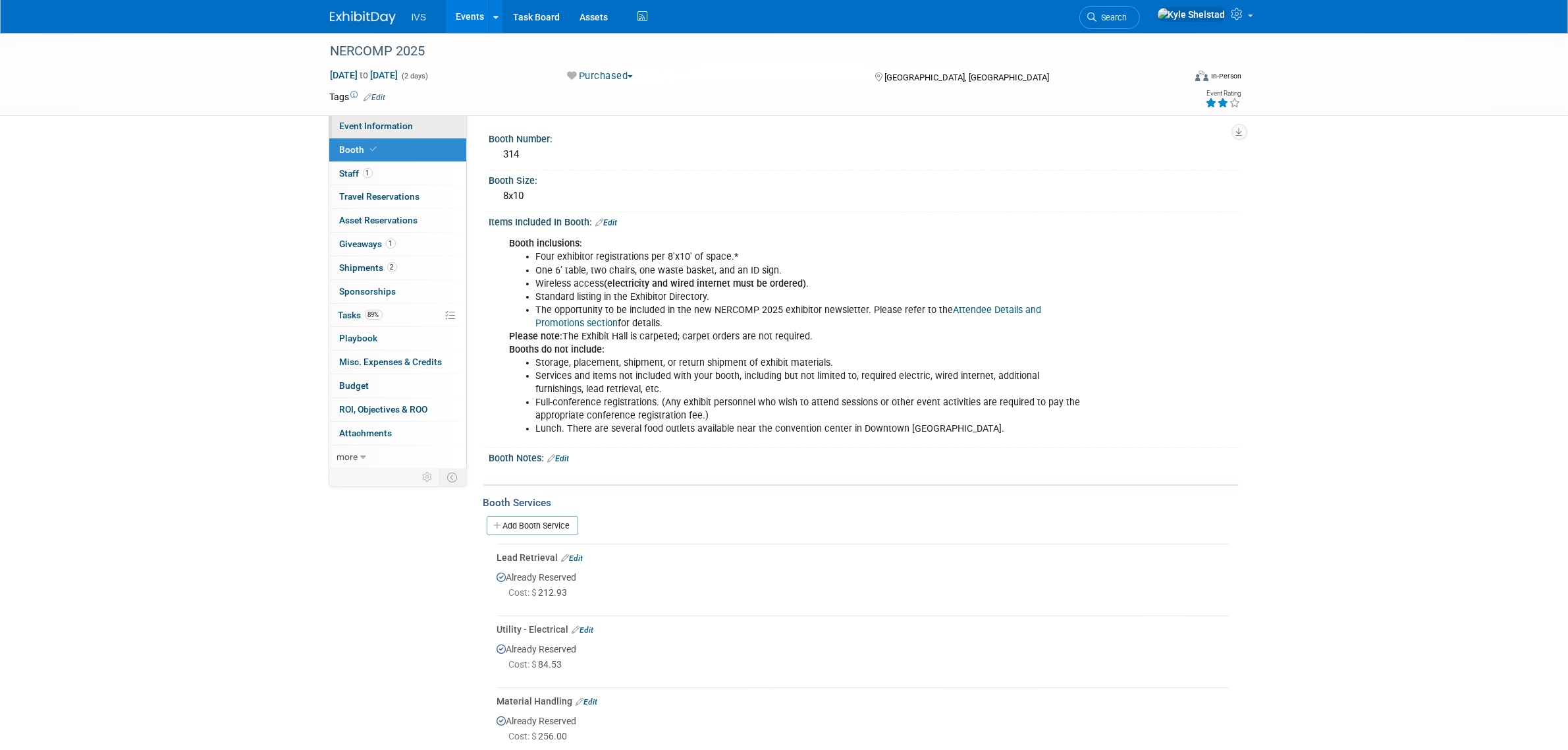
click at [423, 127] on link "Event Information" at bounding box center [397, 126] width 137 height 23
select select "Regional"
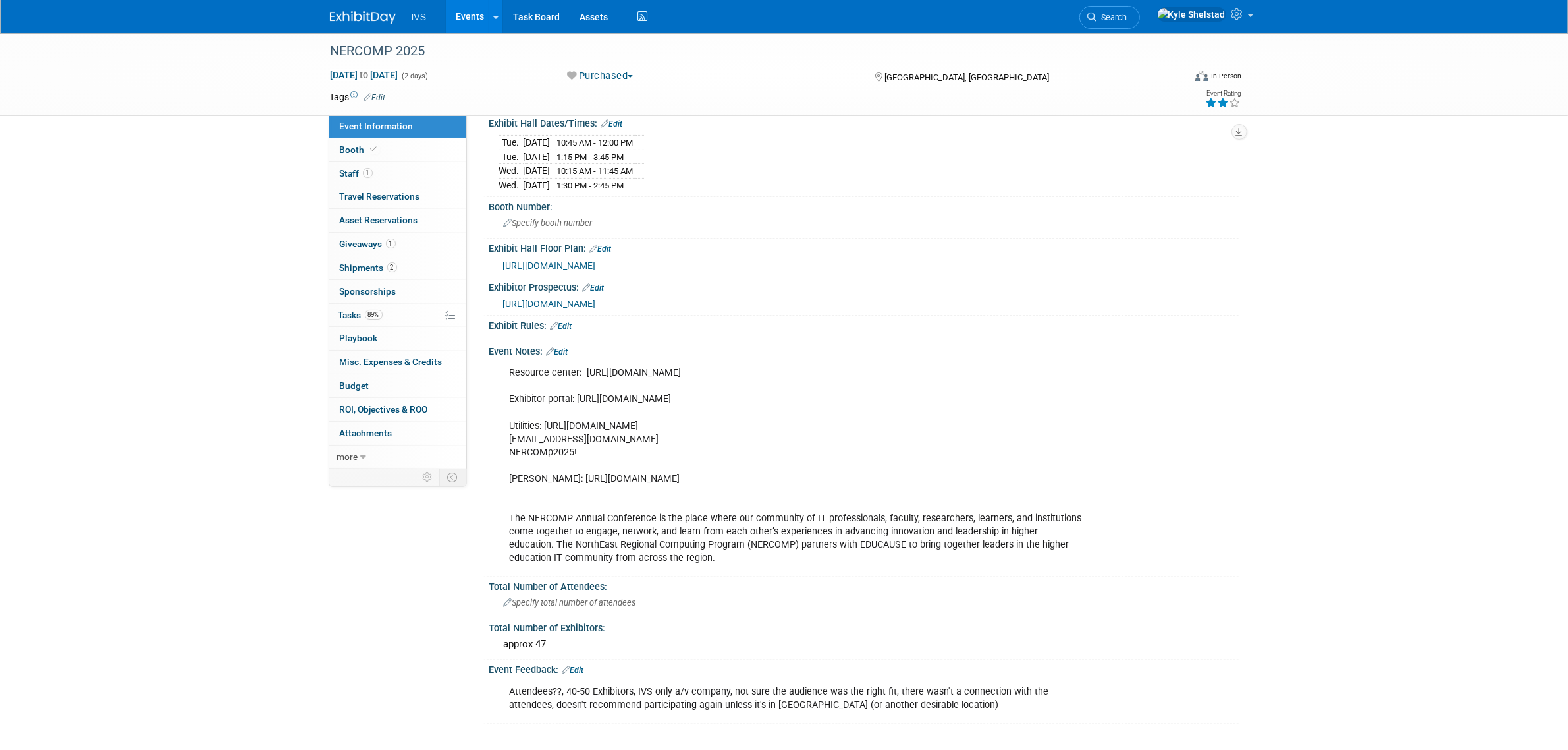
scroll to position [384, 0]
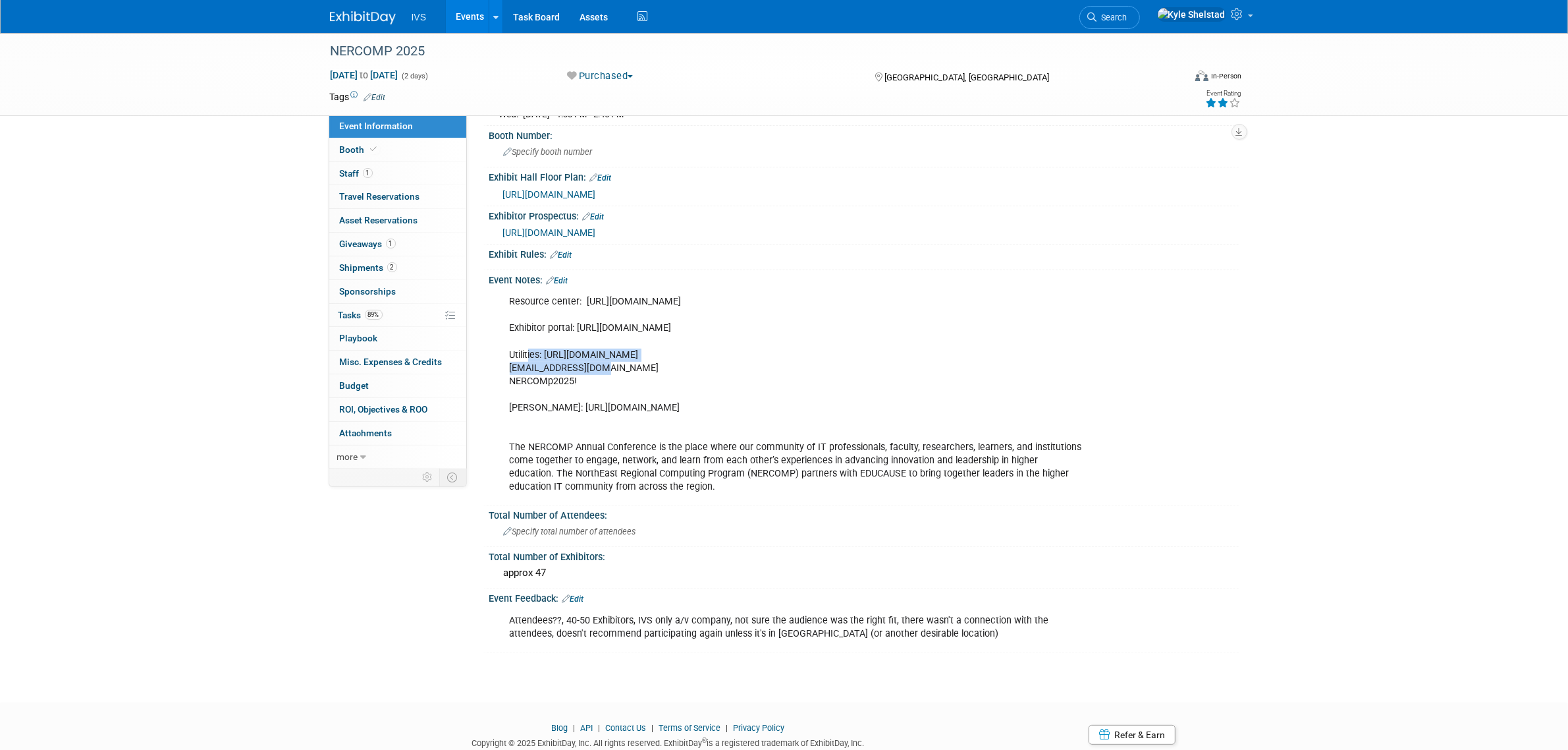
drag, startPoint x: 528, startPoint y: 352, endPoint x: 750, endPoint y: 390, distance: 225.2
click at [744, 387] on div "Resource center: https://events.educause.edu/nercomp-annual-conference/2025/cor…" at bounding box center [797, 394] width 594 height 212
click at [750, 390] on div "Resource center: https://events.educause.edu/nercomp-annual-conference/2025/cor…" at bounding box center [797, 394] width 594 height 212
drag, startPoint x: 567, startPoint y: 409, endPoint x: 890, endPoint y: 449, distance: 325.5
click at [858, 443] on div "Resource center: https://events.educause.edu/nercomp-annual-conference/2025/cor…" at bounding box center [797, 394] width 594 height 212
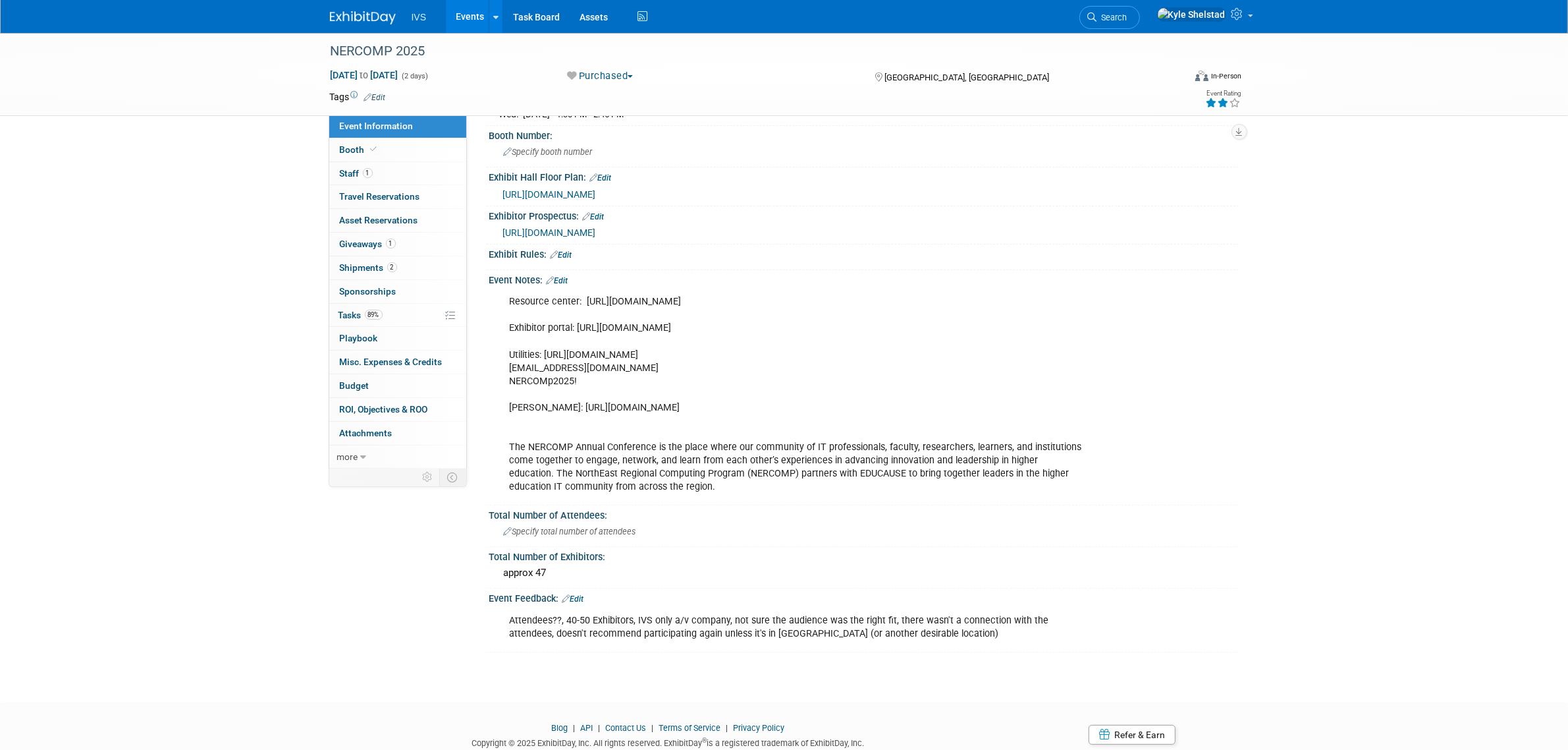
click at [893, 449] on div "Resource center: https://events.educause.edu/nercomp-annual-conference/2025/cor…" at bounding box center [797, 394] width 594 height 212
drag, startPoint x: 978, startPoint y: 506, endPoint x: 1042, endPoint y: 520, distance: 65.5
click at [1020, 515] on div "Event Type: National Regional Sponsorship Speaking Event Use Case: Edit X" at bounding box center [857, 198] width 742 height 907
click at [989, 495] on div "Resource center: https://events.educause.edu/nercomp-annual-conference/2025/cor…" at bounding box center [797, 394] width 594 height 212
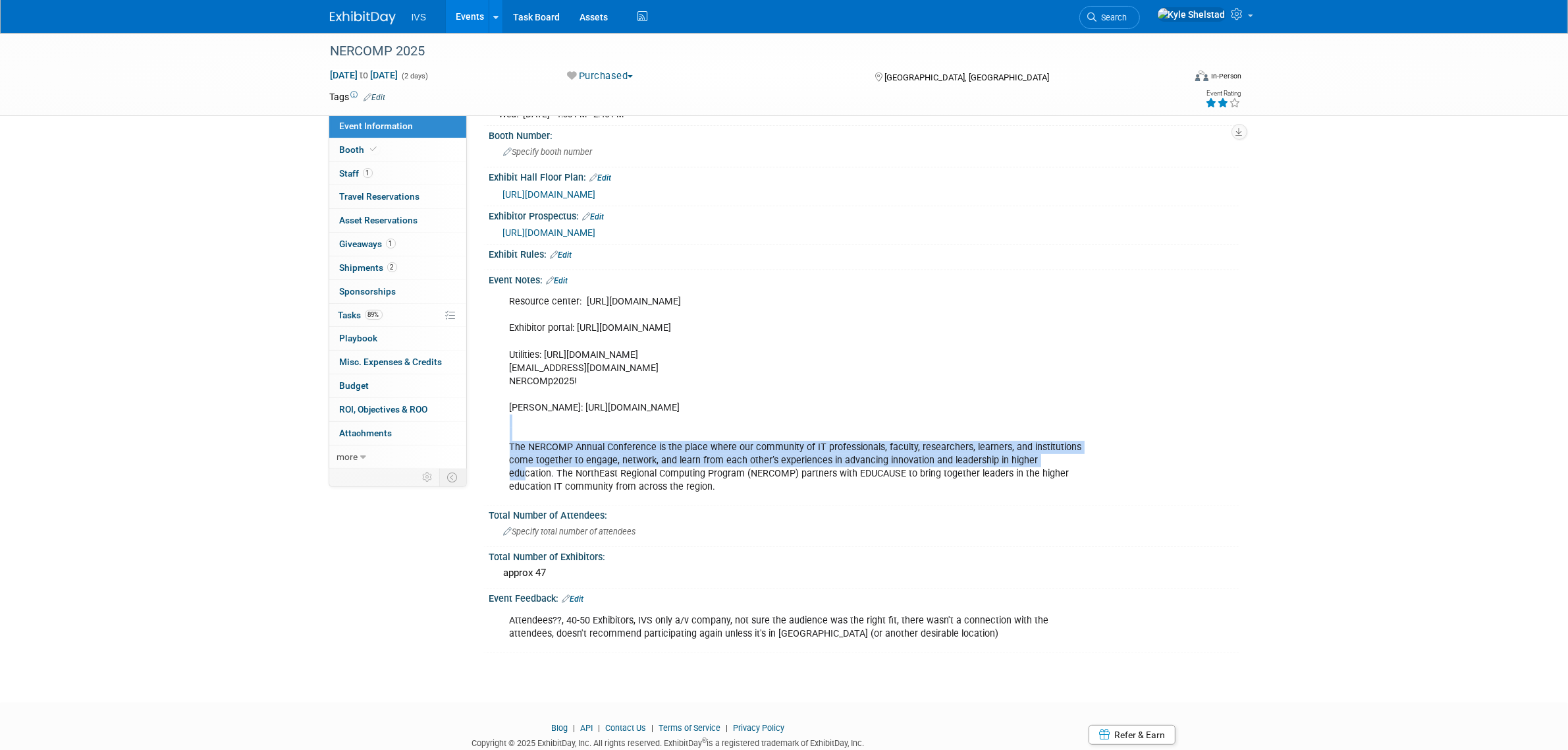
drag, startPoint x: 1031, startPoint y: 453, endPoint x: 708, endPoint y: 430, distance: 323.8
click at [709, 430] on div "Resource center: https://events.educause.edu/nercomp-annual-conference/2025/cor…" at bounding box center [797, 394] width 594 height 212
click at [716, 436] on div "Resource center: https://events.educause.edu/nercomp-annual-conference/2025/cor…" at bounding box center [797, 394] width 594 height 212
